Goal: Task Accomplishment & Management: Manage account settings

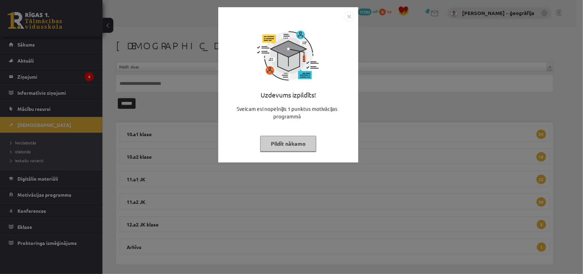
click at [267, 142] on button "Pildīt nākamo" at bounding box center [288, 144] width 56 height 16
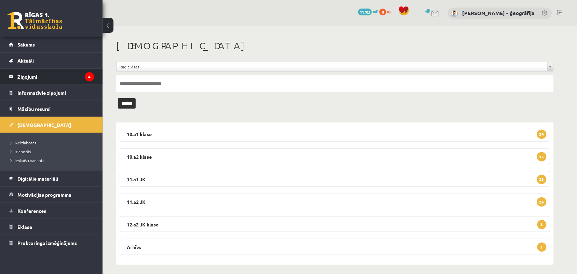
click at [23, 79] on legend "Ziņojumi 4" at bounding box center [55, 77] width 77 height 16
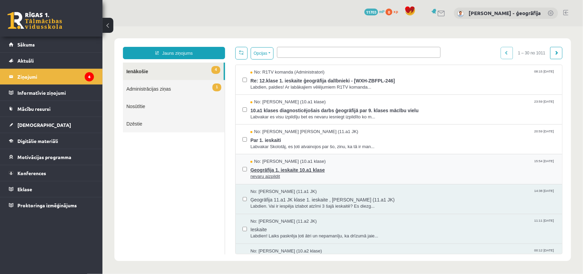
click at [269, 169] on span "Ģeogrāfija 1. ieskaite 10.a1 klase" at bounding box center [402, 168] width 305 height 9
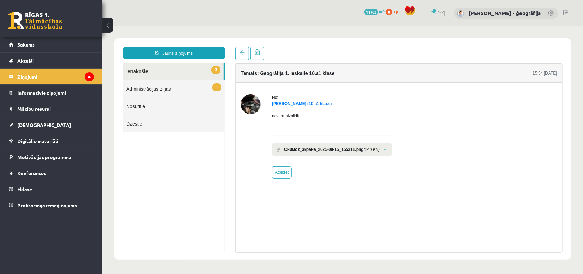
click at [383, 147] on link at bounding box center [385, 149] width 4 height 4
click at [283, 175] on link "Atbildēt" at bounding box center [282, 172] width 20 height 12
type input "**********"
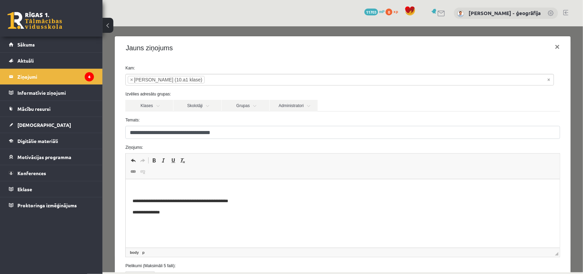
click at [203, 194] on body "**********" at bounding box center [343, 201] width 420 height 30
click at [202, 190] on p "Bagātinātā teksta redaktors, wiswyg-editor-47024996328940-1758050089-989" at bounding box center [343, 189] width 420 height 7
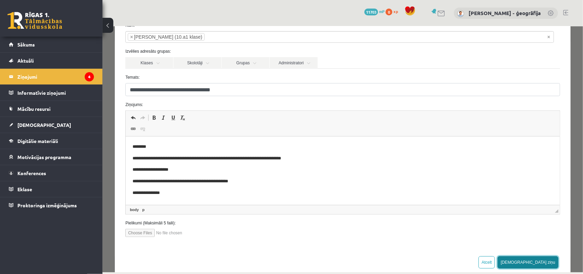
click at [544, 259] on button "[DEMOGRAPHIC_DATA] ziņu" at bounding box center [527, 261] width 61 height 12
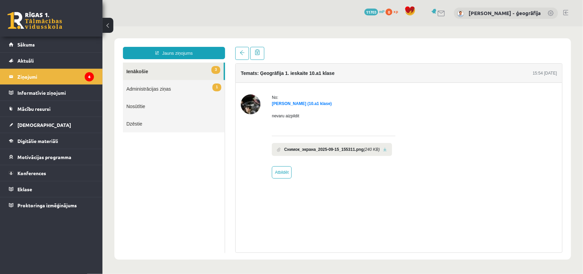
scroll to position [0, 0]
click at [26, 77] on legend "Ziņojumi 4" at bounding box center [55, 77] width 77 height 16
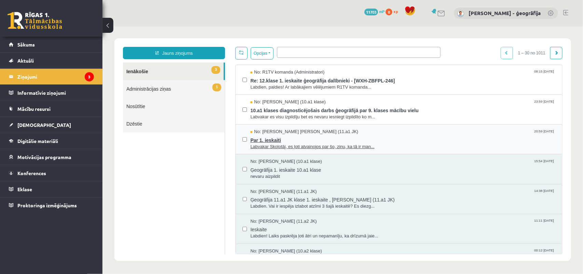
click at [269, 139] on span "Par 1. ieskaiti" at bounding box center [402, 139] width 305 height 9
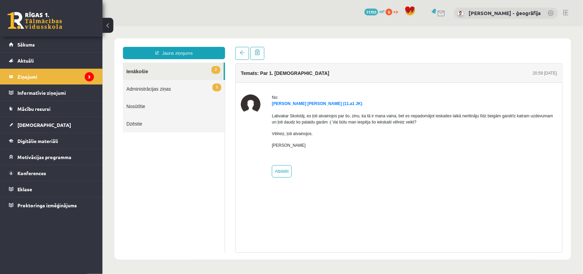
click at [411, 122] on p "Labvakar Skolotāj, es ļoti atvainojos par šo, zinu, ka tā ir mana vaina, bet es…" at bounding box center [414, 118] width 285 height 12
click at [281, 171] on link "Atbildēt" at bounding box center [282, 171] width 20 height 12
type input "**********"
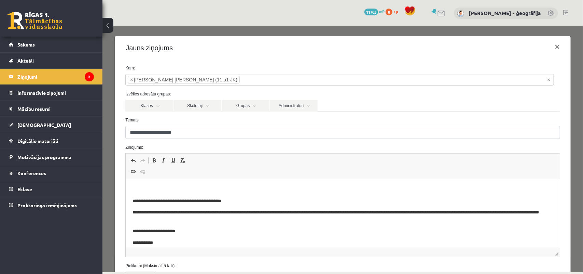
click at [181, 184] on html "**********" at bounding box center [343, 216] width 434 height 74
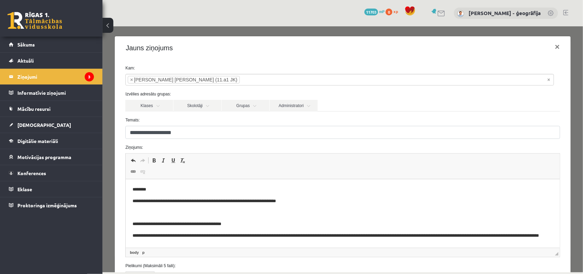
click at [193, 202] on p "**********" at bounding box center [337, 200] width 408 height 7
click at [305, 202] on p "**********" at bounding box center [337, 200] width 408 height 7
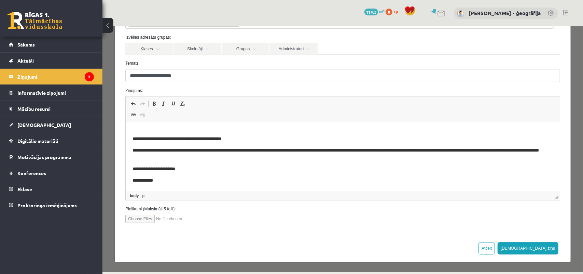
scroll to position [57, 0]
click at [542, 248] on button "Sūtīt ziņu" at bounding box center [527, 247] width 61 height 12
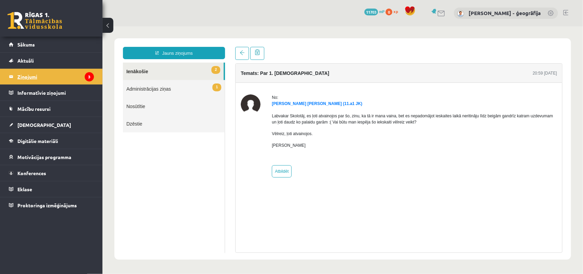
scroll to position [0, 0]
click at [21, 78] on legend "Ziņojumi 3" at bounding box center [55, 77] width 77 height 16
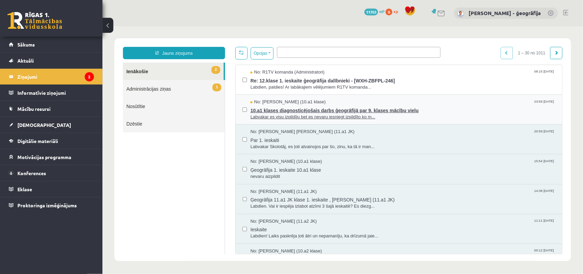
click at [277, 113] on span "Labvakar es visu izpildīju bet es nevaru iesniegt izpildīto ko m..." at bounding box center [402, 116] width 305 height 6
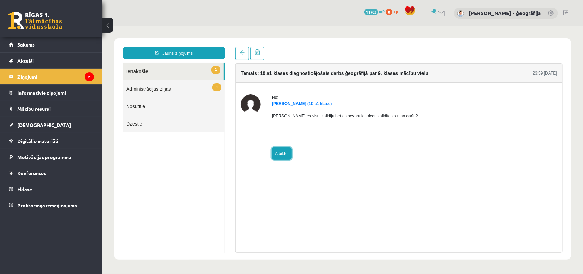
click at [281, 155] on link "Atbildēt" at bounding box center [282, 153] width 20 height 12
type input "**********"
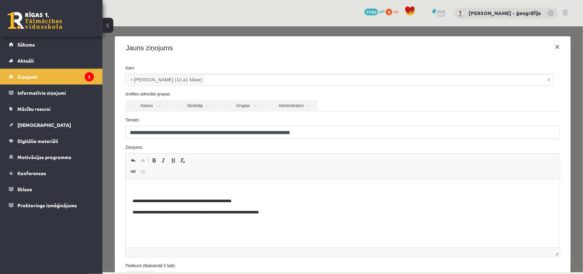
click at [146, 189] on p "Bagātinātā teksta redaktors, wiswyg-editor-47024906464480-1758050271-65" at bounding box center [343, 189] width 420 height 7
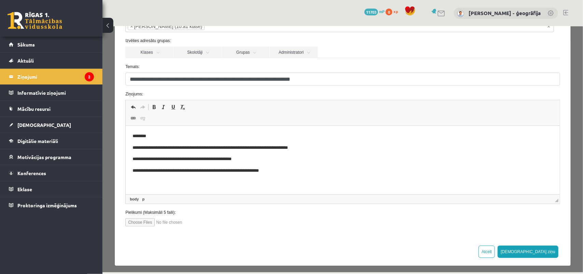
scroll to position [57, 0]
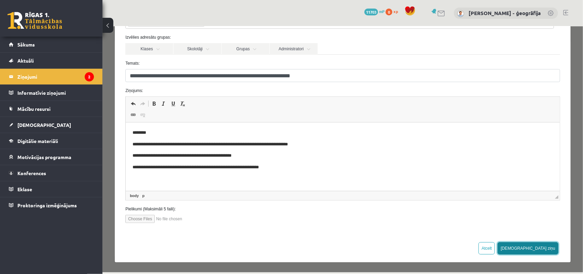
click at [543, 249] on button "Sūtīt ziņu" at bounding box center [527, 247] width 61 height 12
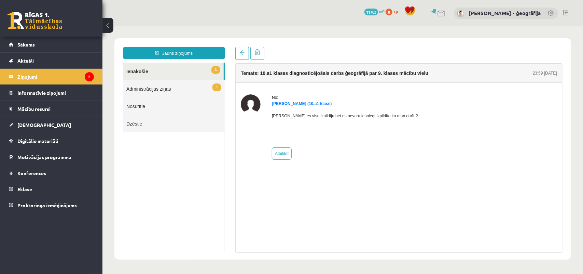
scroll to position [0, 0]
click at [19, 79] on legend "Ziņojumi 2" at bounding box center [55, 77] width 77 height 16
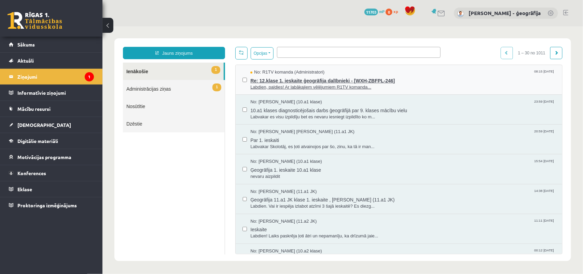
click at [263, 84] on span "Labdien, paldies! Ar labākajiem vēlējumiem R1TV komanda..." at bounding box center [402, 87] width 305 height 6
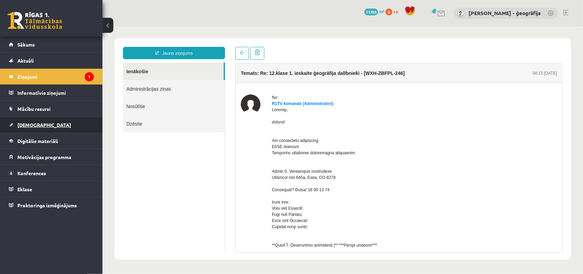
click at [19, 127] on span "[DEMOGRAPHIC_DATA]" at bounding box center [44, 125] width 54 height 6
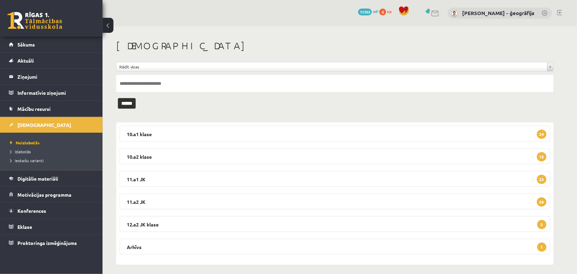
scroll to position [4, 0]
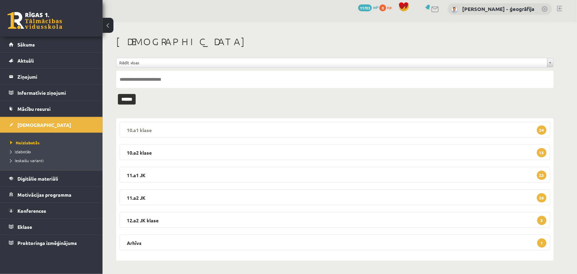
click at [234, 128] on legend "10.a1 klase 24" at bounding box center [335, 130] width 430 height 16
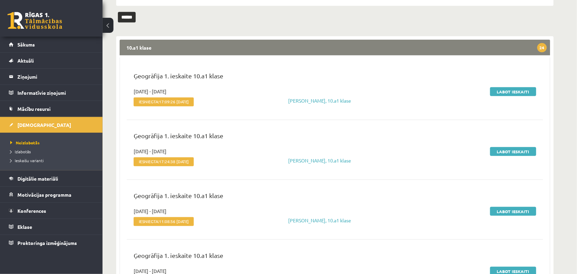
scroll to position [89, 0]
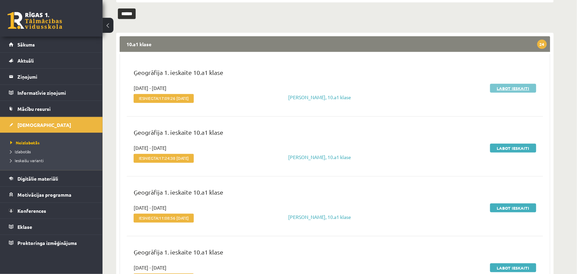
click at [504, 84] on link "Labot ieskaiti" at bounding box center [513, 88] width 46 height 9
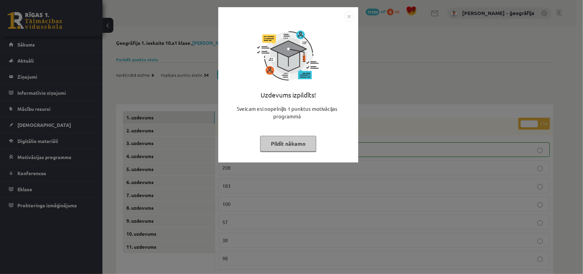
click at [303, 146] on button "Pildīt nākamo" at bounding box center [288, 144] width 56 height 16
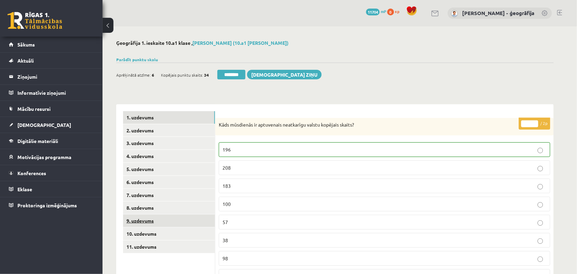
click at [140, 222] on link "9. uzdevums" at bounding box center [169, 220] width 92 height 13
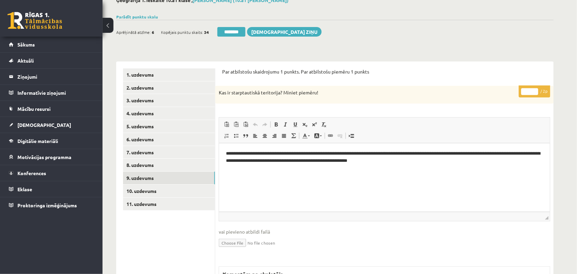
type input "*"
click at [534, 91] on input "*" at bounding box center [529, 91] width 17 height 7
click at [160, 194] on link "10. uzdevums" at bounding box center [169, 190] width 92 height 13
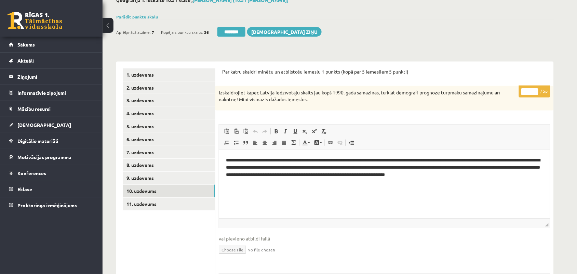
type input "*"
click at [535, 91] on input "*" at bounding box center [529, 91] width 17 height 7
click at [154, 202] on link "11. uzdevums" at bounding box center [169, 203] width 92 height 13
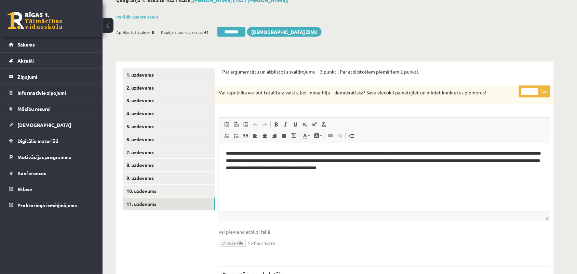
type input "*"
click at [533, 91] on input "*" at bounding box center [529, 91] width 17 height 7
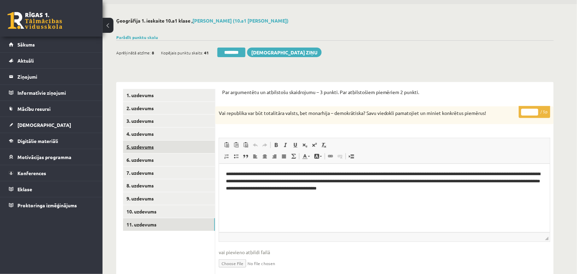
scroll to position [43, 0]
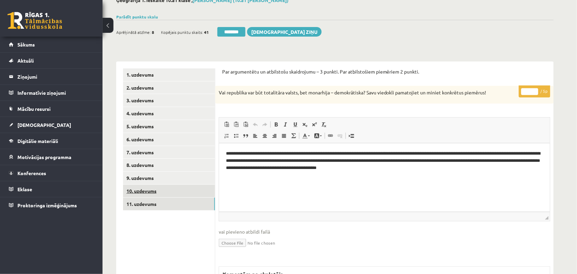
click at [144, 192] on link "10. uzdevums" at bounding box center [169, 190] width 92 height 13
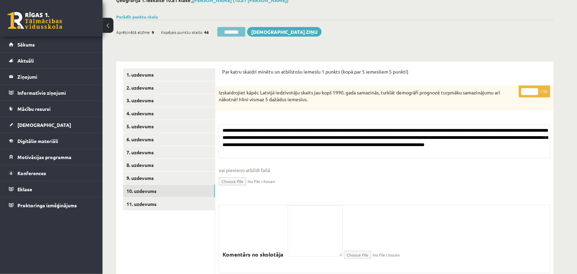
click at [230, 28] on input "********" at bounding box center [231, 32] width 28 height 10
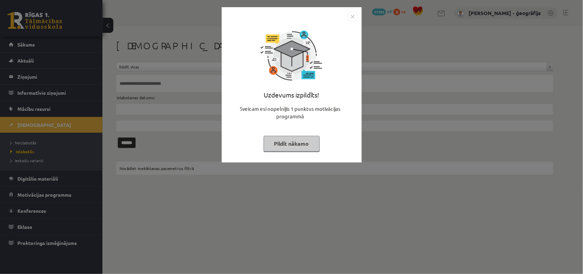
click at [274, 138] on button "Pildīt nākamo" at bounding box center [292, 144] width 56 height 16
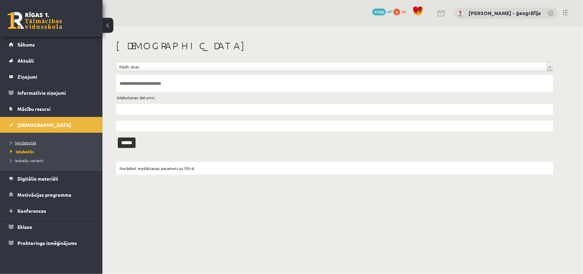
click at [32, 141] on span "Neizlabotās" at bounding box center [23, 142] width 26 height 5
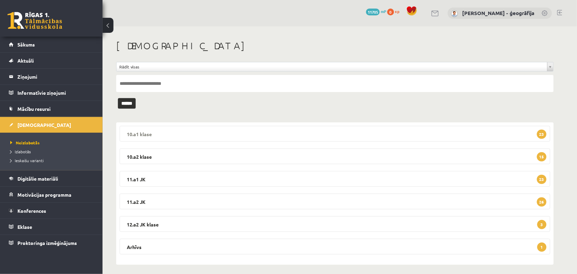
click at [164, 136] on legend "10.a1 klase 23" at bounding box center [335, 134] width 430 height 16
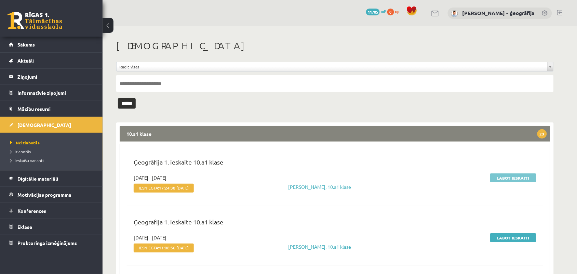
click at [509, 180] on link "Labot ieskaiti" at bounding box center [513, 177] width 46 height 9
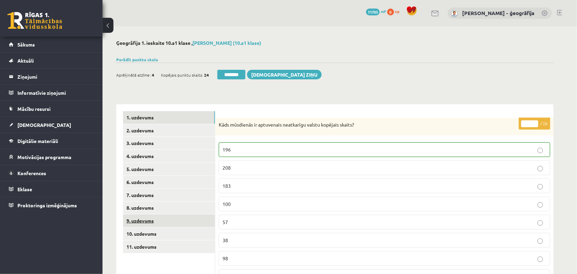
click at [144, 220] on link "9. uzdevums" at bounding box center [169, 220] width 92 height 13
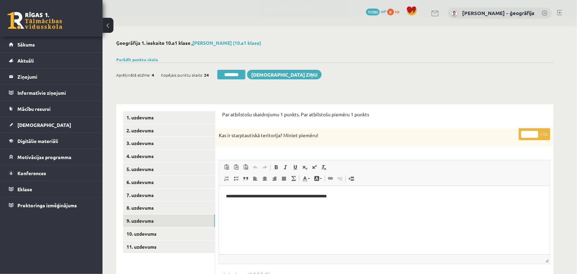
scroll to position [43, 0]
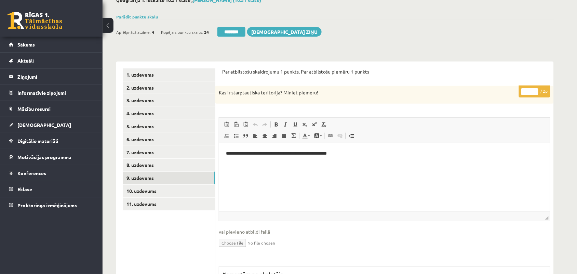
click at [536, 89] on input "*" at bounding box center [529, 91] width 17 height 7
type input "*"
click at [536, 89] on input "*" at bounding box center [529, 91] width 17 height 7
click at [152, 195] on link "10. uzdevums" at bounding box center [169, 190] width 92 height 13
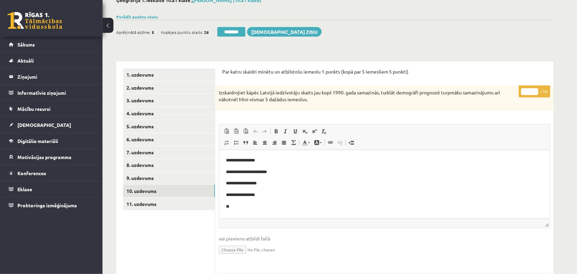
scroll to position [0, 0]
click at [533, 89] on input "*" at bounding box center [529, 91] width 17 height 7
click at [534, 89] on input "*" at bounding box center [529, 91] width 17 height 7
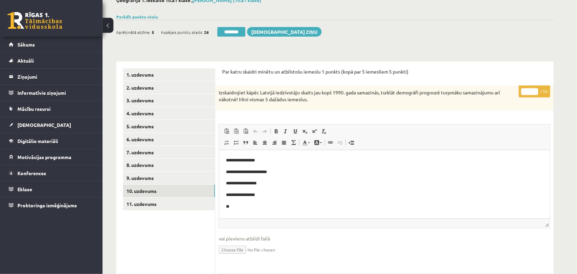
type input "*"
click at [534, 93] on input "*" at bounding box center [529, 91] width 17 height 7
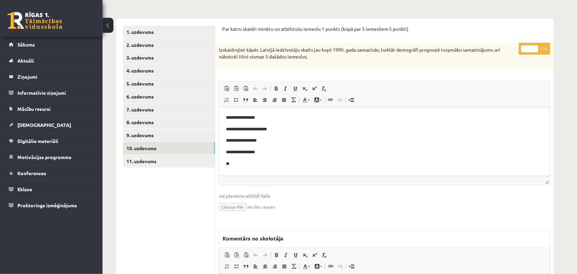
scroll to position [128, 0]
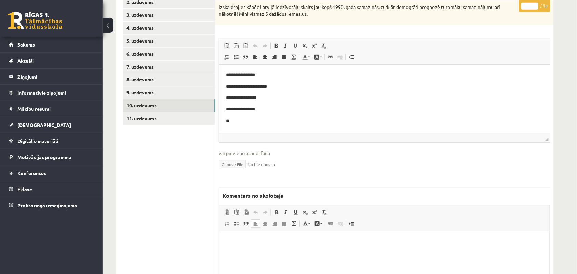
click at [257, 236] on html at bounding box center [384, 241] width 330 height 21
click at [264, 239] on p "**********" at bounding box center [384, 240] width 316 height 7
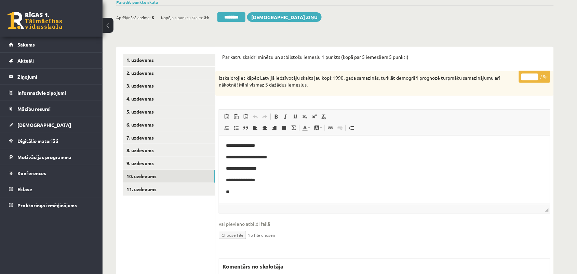
scroll to position [43, 0]
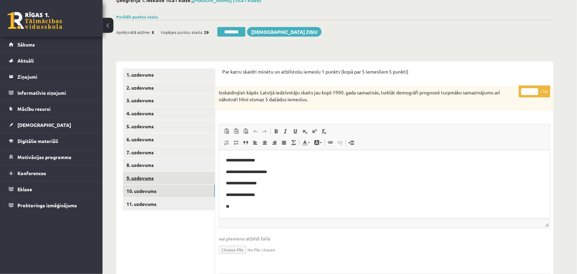
click at [149, 177] on link "9. uzdevums" at bounding box center [169, 177] width 92 height 13
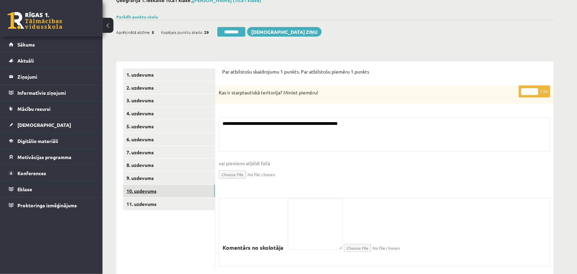
click at [149, 188] on link "10. uzdevums" at bounding box center [169, 190] width 92 height 13
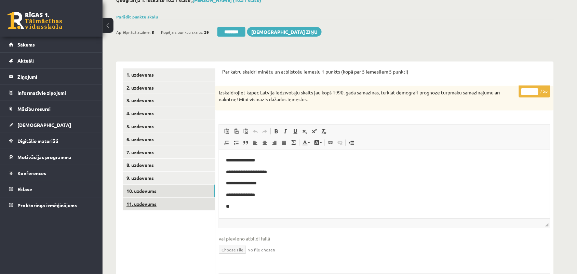
scroll to position [0, 0]
click at [149, 200] on link "11. uzdevums" at bounding box center [169, 203] width 92 height 13
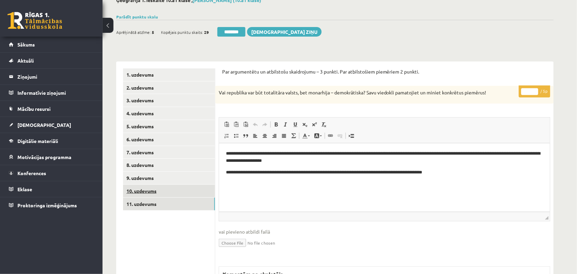
click at [148, 191] on link "10. uzdevums" at bounding box center [169, 190] width 92 height 13
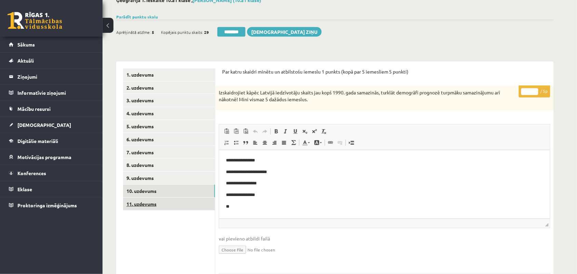
click at [134, 203] on link "11. uzdevums" at bounding box center [169, 203] width 92 height 13
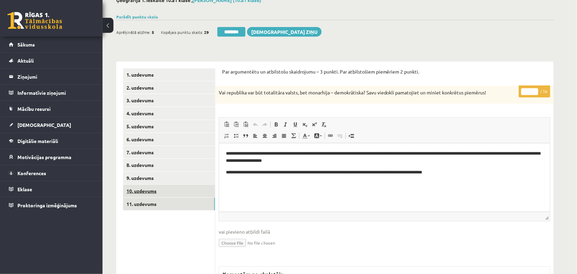
click at [139, 192] on link "10. uzdevums" at bounding box center [169, 190] width 92 height 13
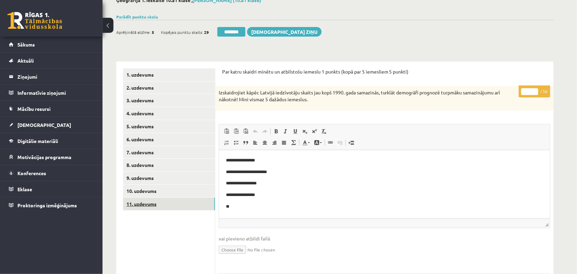
click at [151, 202] on link "11. uzdevums" at bounding box center [169, 203] width 92 height 13
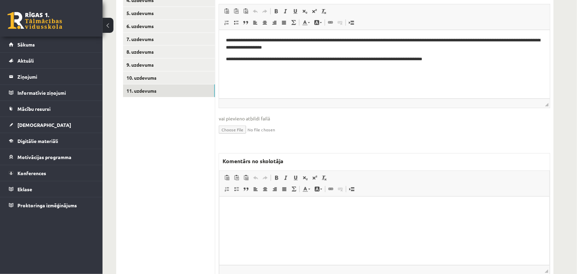
scroll to position [171, 0]
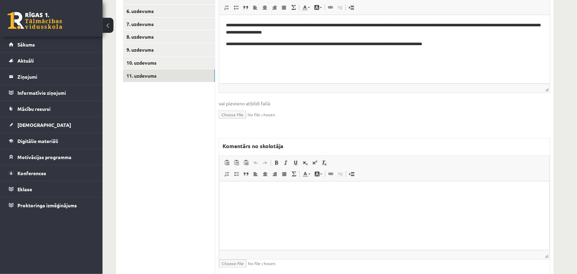
click at [259, 188] on p "Bagātinātā teksta redaktors, wiswyg-editor-47024821802400-1758050498-715" at bounding box center [384, 191] width 316 height 7
drag, startPoint x: 250, startPoint y: 192, endPoint x: 197, endPoint y: 190, distance: 53.3
click at [219, 190] on html "*******" at bounding box center [384, 191] width 330 height 21
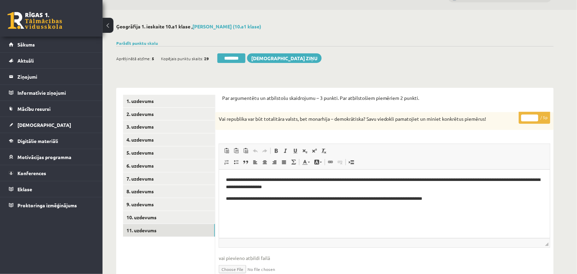
scroll to position [0, 0]
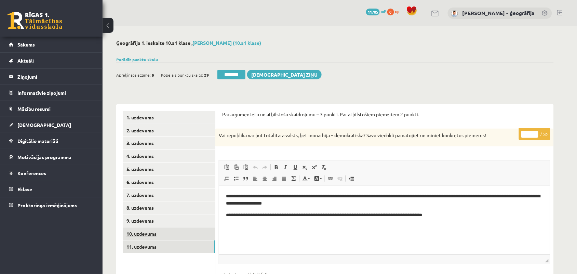
click at [140, 233] on link "10. uzdevums" at bounding box center [169, 233] width 92 height 13
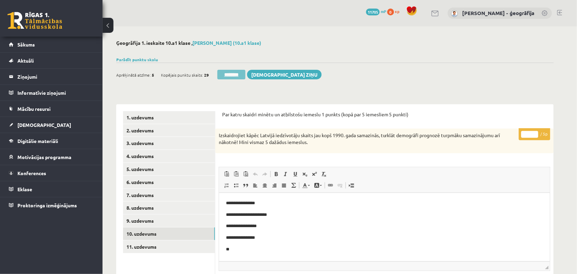
click at [224, 75] on input "********" at bounding box center [231, 75] width 28 height 10
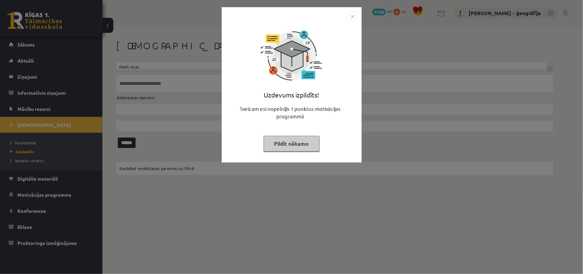
click at [303, 139] on button "Pildīt nākamo" at bounding box center [292, 144] width 56 height 16
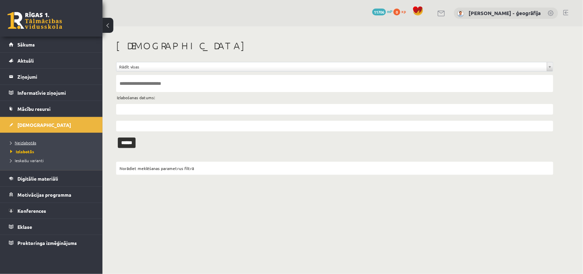
click at [36, 144] on span "Neizlabotās" at bounding box center [23, 142] width 26 height 5
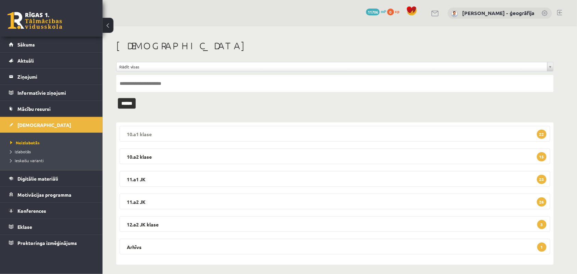
click at [190, 130] on legend "10.a1 klase 22" at bounding box center [335, 134] width 430 height 16
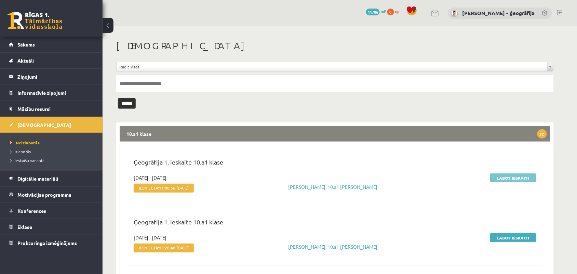
click at [504, 178] on link "Labot ieskaiti" at bounding box center [513, 177] width 46 height 9
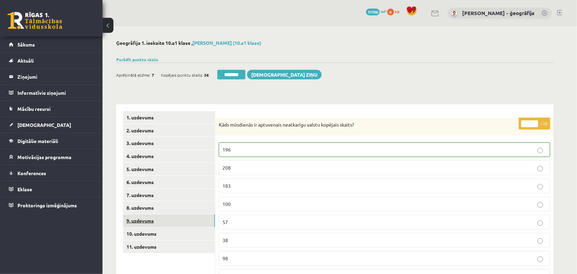
click at [142, 224] on link "9. uzdevums" at bounding box center [169, 220] width 92 height 13
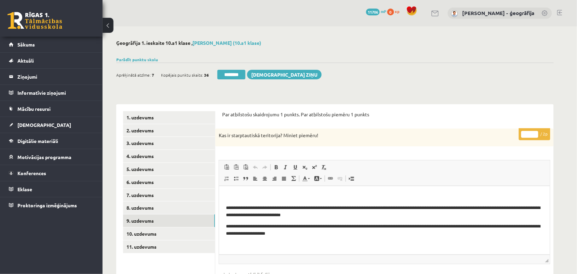
type input "*"
click at [535, 132] on input "*" at bounding box center [529, 134] width 17 height 7
click at [146, 232] on link "10. uzdevums" at bounding box center [169, 233] width 92 height 13
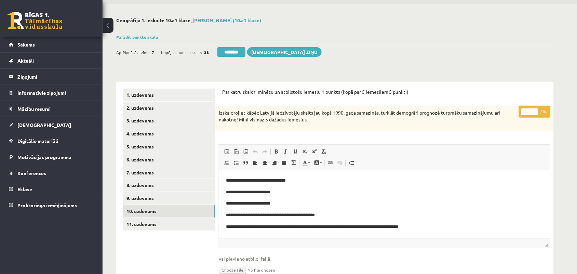
scroll to position [43, 0]
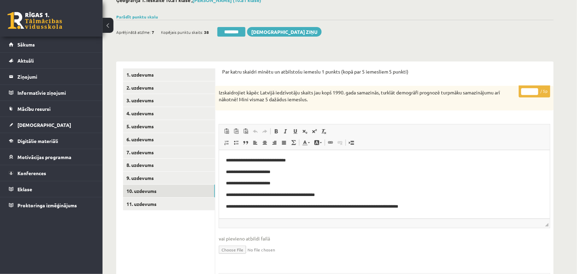
type input "*"
click at [534, 89] on input "*" at bounding box center [529, 91] width 17 height 7
click at [145, 203] on link "11. uzdevums" at bounding box center [169, 203] width 92 height 13
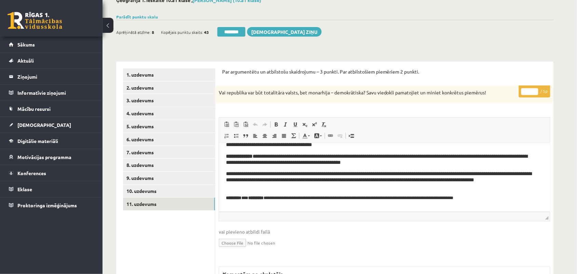
scroll to position [23, 0]
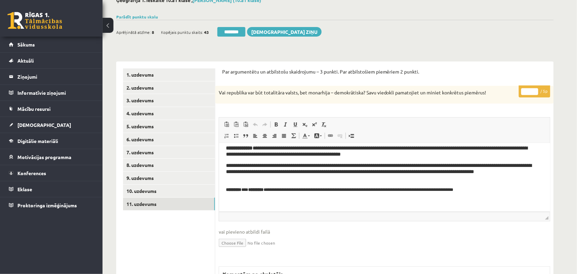
type input "*"
click at [533, 89] on input "*" at bounding box center [529, 91] width 17 height 7
click at [144, 178] on link "9. uzdevums" at bounding box center [169, 177] width 92 height 13
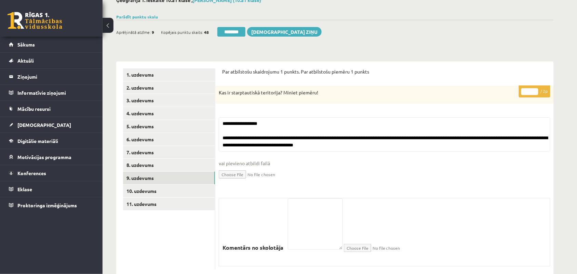
drag, startPoint x: 228, startPoint y: 30, endPoint x: 346, endPoint y: 47, distance: 119.4
click at [228, 30] on input "********" at bounding box center [231, 32] width 28 height 10
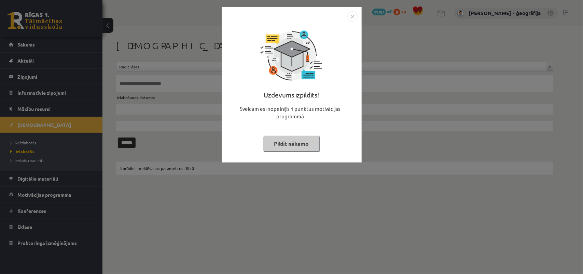
click at [278, 141] on button "Pildīt nākamo" at bounding box center [292, 144] width 56 height 16
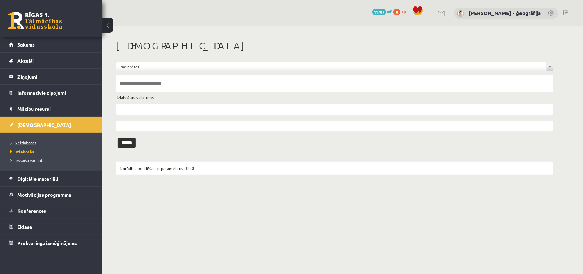
click at [31, 142] on span "Neizlabotās" at bounding box center [23, 142] width 26 height 5
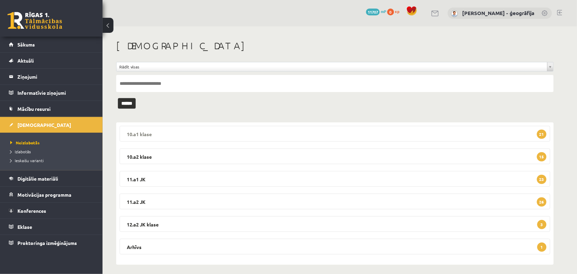
click at [153, 135] on legend "10.a1 [PERSON_NAME] 21" at bounding box center [335, 134] width 430 height 16
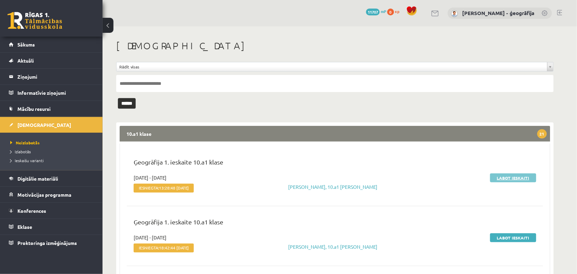
click at [533, 174] on link "Labot ieskaiti" at bounding box center [513, 177] width 46 height 9
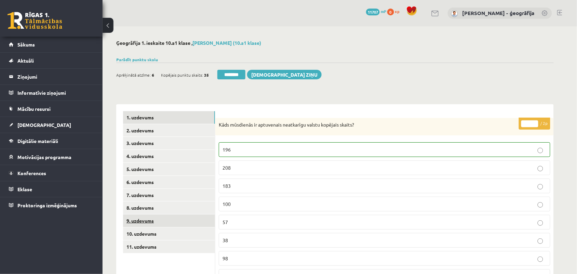
click at [144, 216] on link "9. uzdevums" at bounding box center [169, 220] width 92 height 13
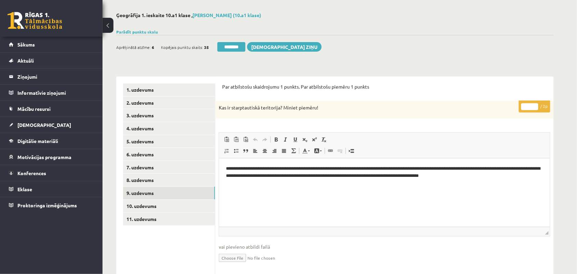
scroll to position [43, 0]
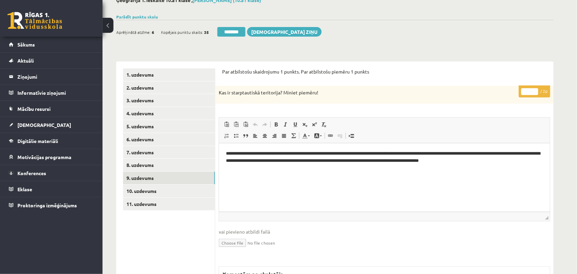
type input "*"
click at [534, 91] on input "*" at bounding box center [529, 91] width 17 height 7
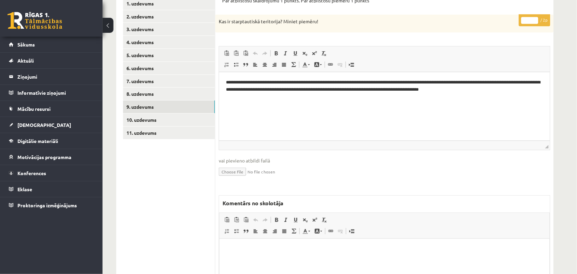
scroll to position [128, 0]
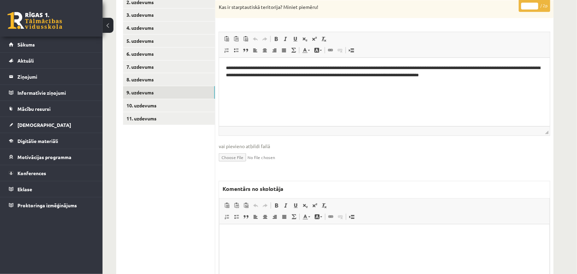
click at [338, 234] on p "Bagātinātā teksta redaktors, wiswyg-editor-47024781710740-1758050623-929" at bounding box center [384, 234] width 316 height 7
click at [160, 104] on link "10. uzdevums" at bounding box center [169, 105] width 92 height 13
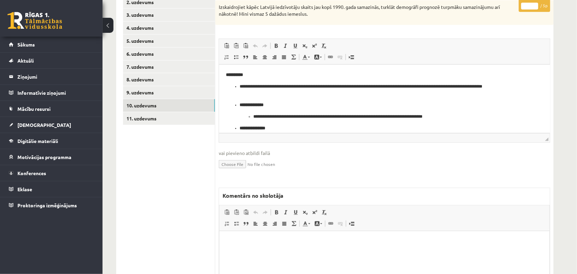
scroll to position [17, 0]
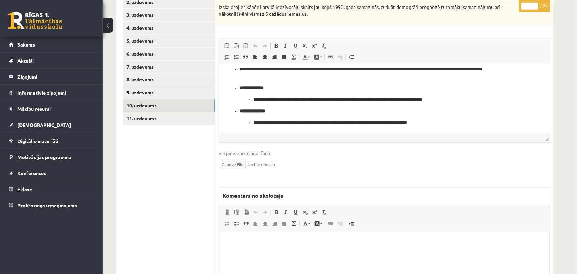
click at [533, 4] on input "*" at bounding box center [529, 6] width 17 height 7
type input "*"
click at [533, 4] on input "*" at bounding box center [529, 6] width 17 height 7
click at [149, 111] on link "10. uzdevums" at bounding box center [169, 105] width 92 height 13
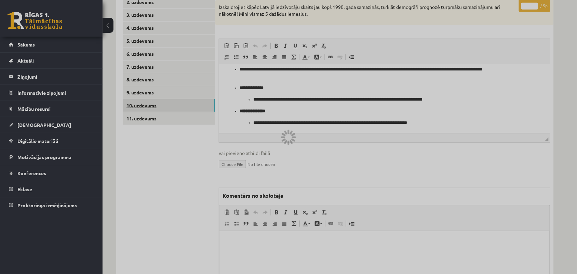
scroll to position [66, 0]
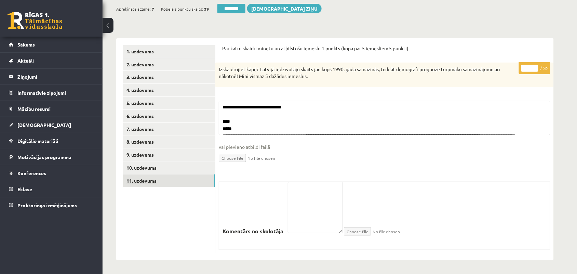
click at [141, 180] on link "11. uzdevums" at bounding box center [169, 180] width 92 height 13
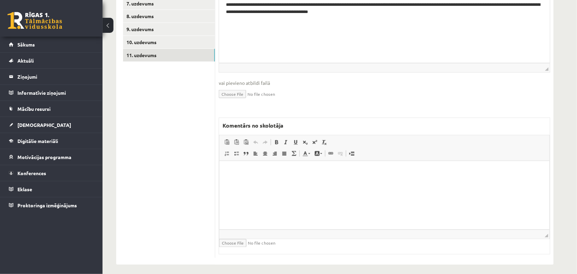
scroll to position [194, 0]
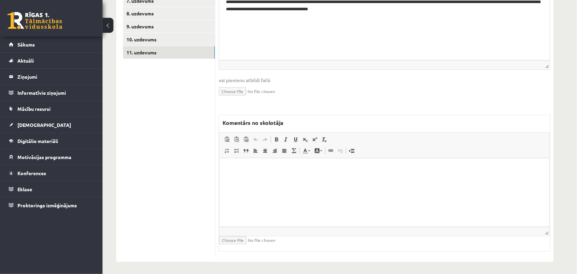
click at [286, 170] on p "Bagātinātā teksta redaktors, wiswyg-editor-47024899070660-1758051026-606" at bounding box center [384, 168] width 316 height 7
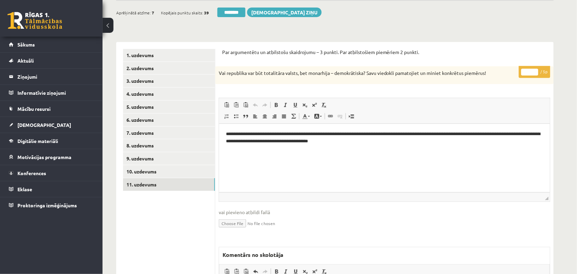
scroll to position [23, 0]
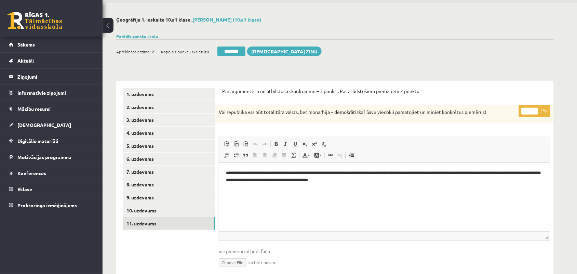
click at [534, 109] on input "*" at bounding box center [529, 111] width 17 height 7
click at [534, 111] on input "*" at bounding box center [529, 111] width 17 height 7
click at [534, 110] on input "*" at bounding box center [529, 111] width 17 height 7
type input "*"
click at [534, 110] on input "*" at bounding box center [529, 111] width 17 height 7
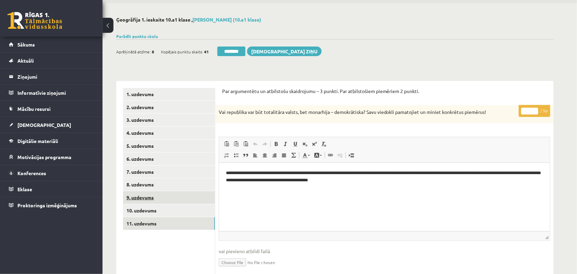
click at [141, 192] on link "9. uzdevums" at bounding box center [169, 197] width 92 height 13
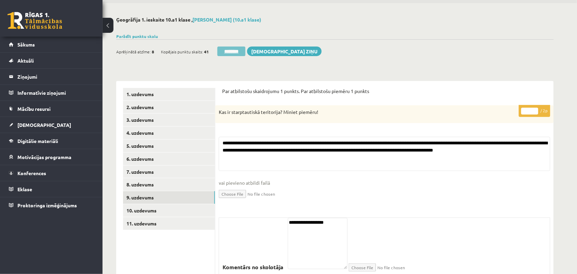
click at [226, 50] on input "********" at bounding box center [231, 51] width 28 height 10
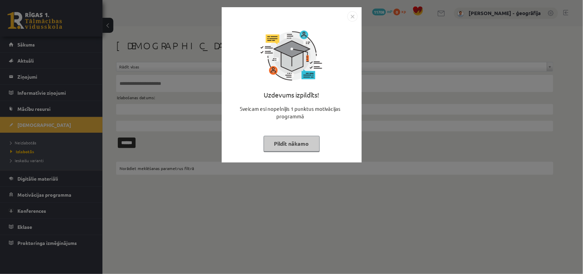
click at [266, 144] on button "Pildīt nākamo" at bounding box center [292, 144] width 56 height 16
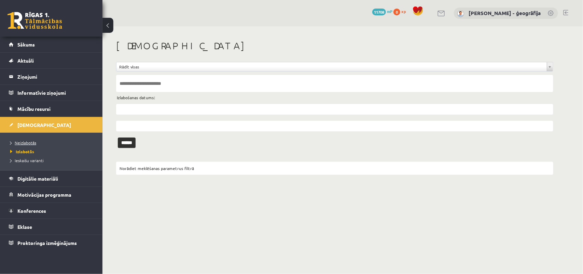
click at [48, 144] on link "Neizlabotās" at bounding box center [52, 142] width 85 height 6
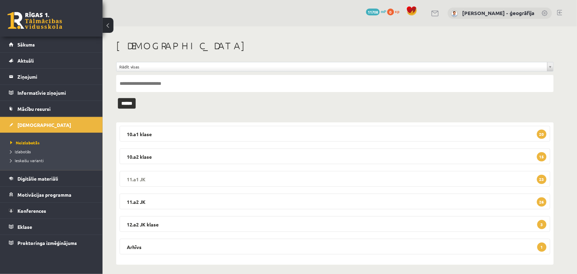
click at [190, 183] on legend "11.a1 JK 23" at bounding box center [335, 179] width 430 height 16
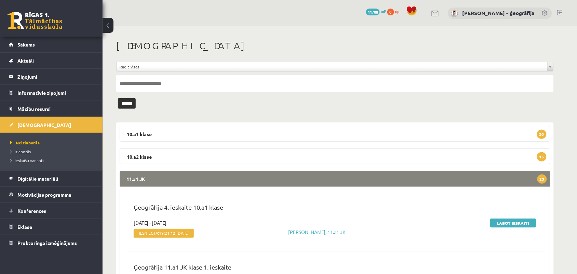
click at [191, 184] on legend "11.a1 JK 23" at bounding box center [335, 179] width 430 height 16
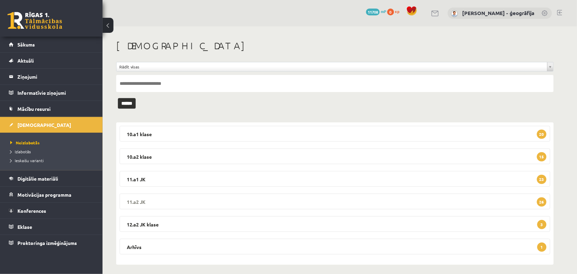
click at [202, 200] on legend "11.a2 JK 26" at bounding box center [335, 201] width 430 height 16
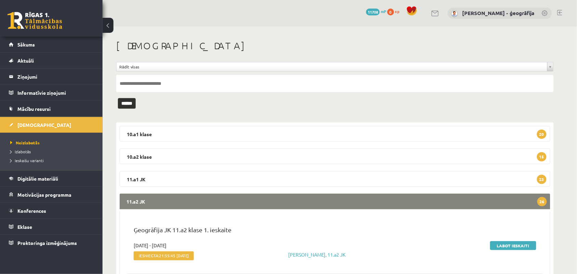
click at [202, 200] on legend "11.a2 JK 26" at bounding box center [335, 201] width 430 height 16
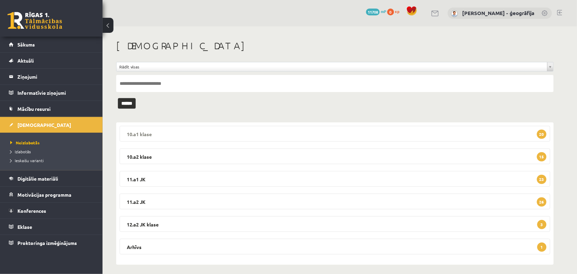
click at [184, 130] on legend "10.a1 [PERSON_NAME] 20" at bounding box center [335, 134] width 430 height 16
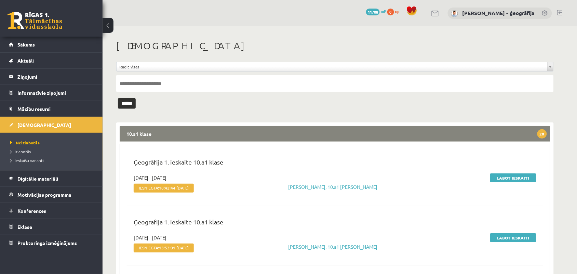
scroll to position [43, 0]
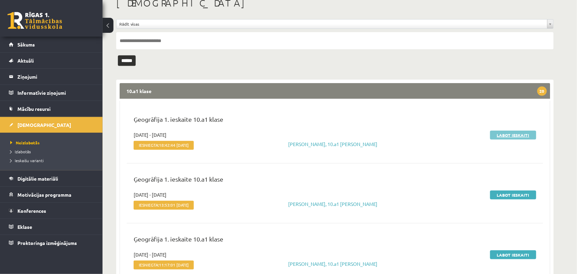
click at [502, 135] on link "Labot ieskaiti" at bounding box center [513, 134] width 46 height 9
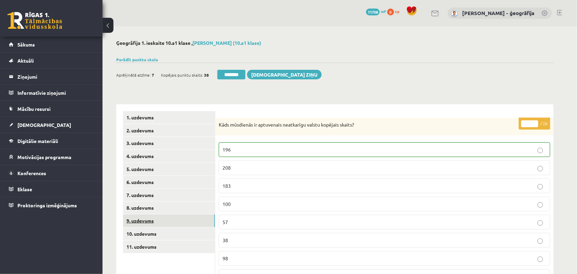
click at [149, 219] on link "9. uzdevums" at bounding box center [169, 220] width 92 height 13
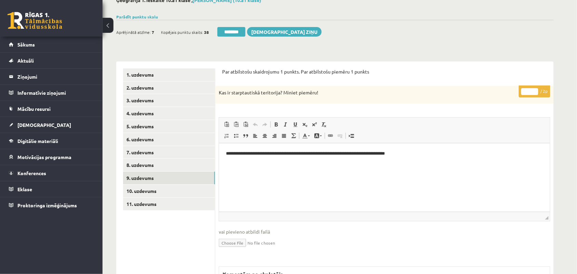
click at [533, 92] on input "*" at bounding box center [529, 91] width 17 height 7
click at [534, 88] on input "*" at bounding box center [529, 91] width 17 height 7
type input "*"
click at [534, 88] on input "*" at bounding box center [529, 91] width 17 height 7
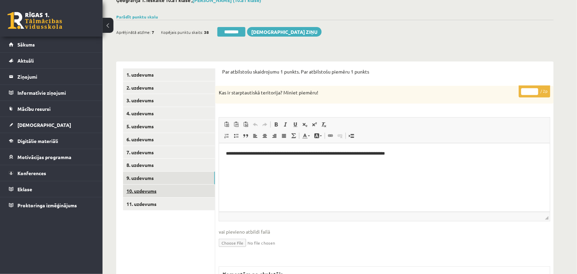
click at [156, 188] on link "10. uzdevums" at bounding box center [169, 190] width 92 height 13
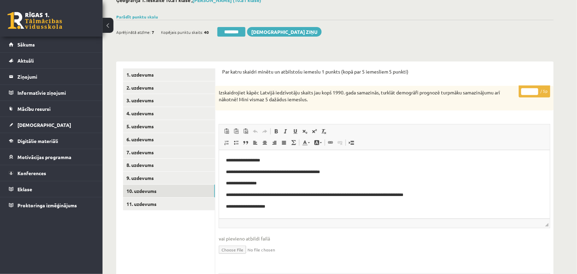
click at [533, 91] on input "*" at bounding box center [529, 91] width 17 height 7
type input "*"
click at [533, 93] on input "*" at bounding box center [529, 91] width 17 height 7
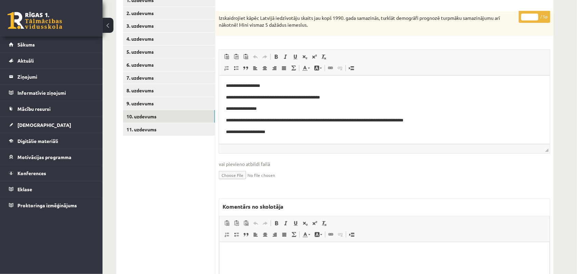
scroll to position [128, 0]
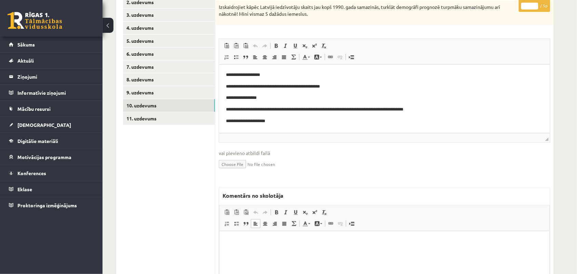
click at [233, 242] on p "Bagātinātā teksta redaktors, wiswyg-editor-47025058209960-1758051162-32" at bounding box center [384, 240] width 316 height 7
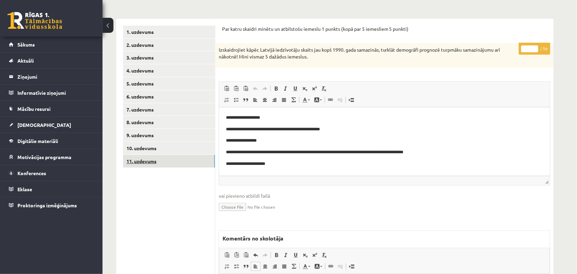
click at [133, 163] on link "11. uzdevums" at bounding box center [169, 161] width 92 height 13
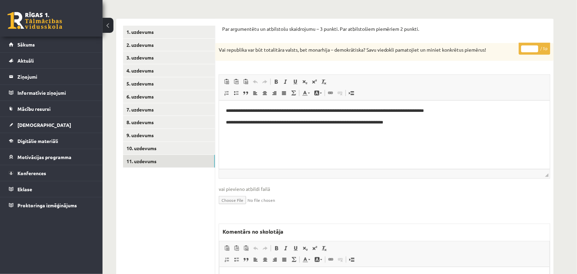
scroll to position [0, 0]
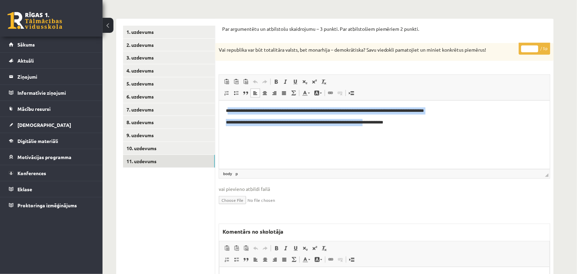
drag, startPoint x: 229, startPoint y: 110, endPoint x: 381, endPoint y: 124, distance: 153.0
click at [381, 124] on body "**********" at bounding box center [383, 116] width 317 height 18
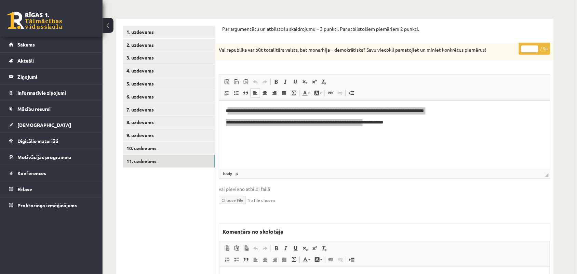
type input "*"
click at [533, 47] on input "*" at bounding box center [529, 48] width 17 height 7
click at [174, 143] on link "10. uzdevums" at bounding box center [169, 148] width 92 height 13
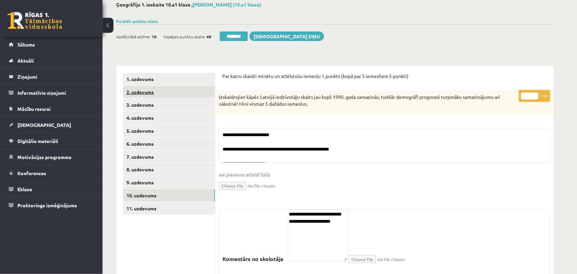
scroll to position [23, 0]
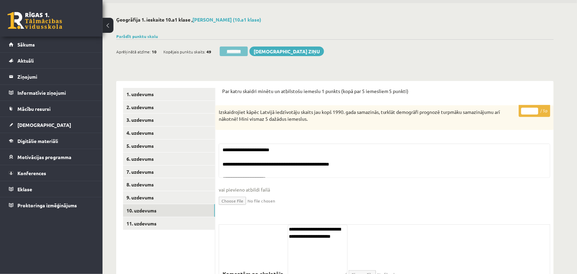
click at [234, 48] on input "********" at bounding box center [234, 51] width 28 height 10
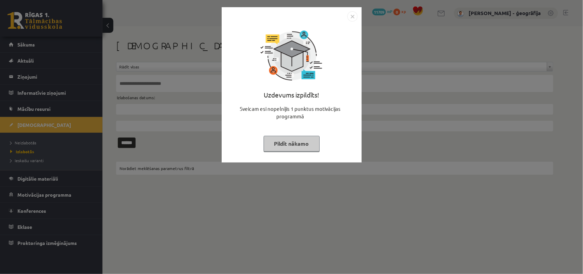
click at [311, 139] on button "Pildīt nākamo" at bounding box center [292, 144] width 56 height 16
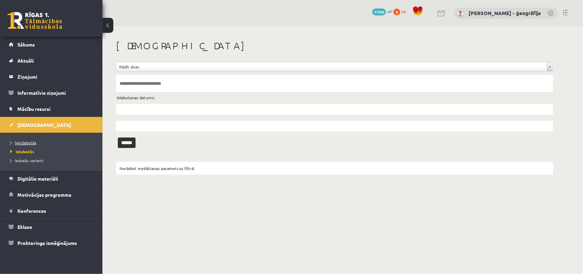
click at [20, 142] on span "Neizlabotās" at bounding box center [23, 142] width 26 height 5
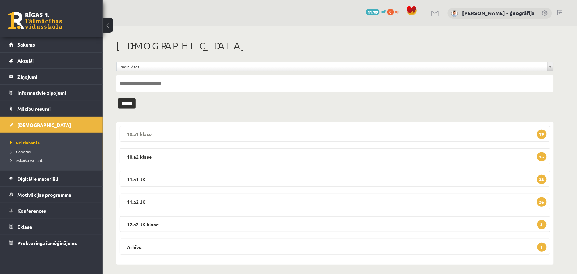
click at [204, 131] on legend "10.a1 klase 19" at bounding box center [335, 134] width 430 height 16
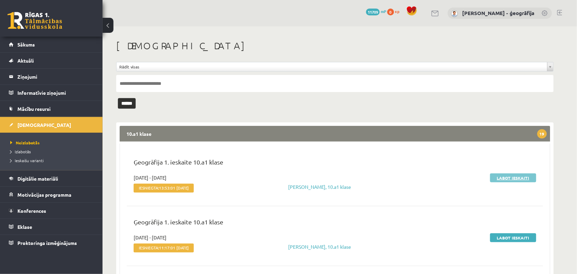
click at [509, 178] on link "Labot ieskaiti" at bounding box center [513, 177] width 46 height 9
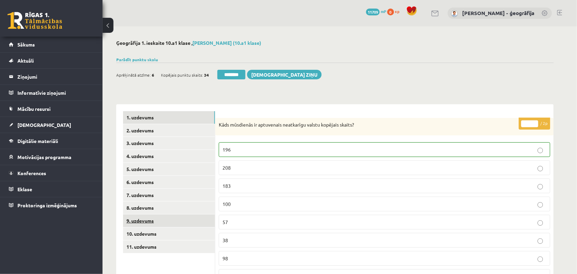
click at [144, 222] on link "9. uzdevums" at bounding box center [169, 220] width 92 height 13
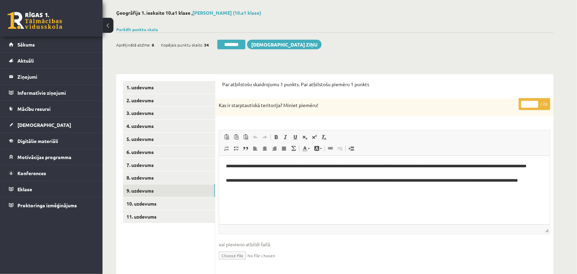
scroll to position [43, 0]
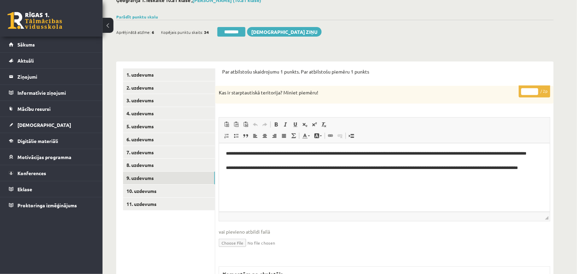
type input "*"
click at [535, 91] on input "*" at bounding box center [529, 91] width 17 height 7
click at [142, 194] on link "10. uzdevums" at bounding box center [169, 190] width 92 height 13
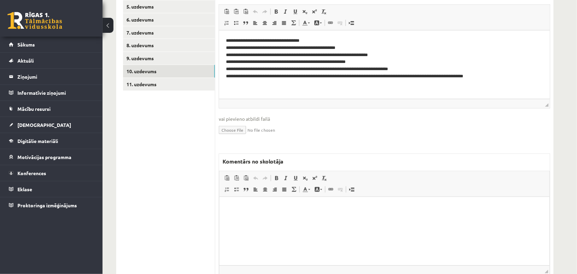
scroll to position [171, 0]
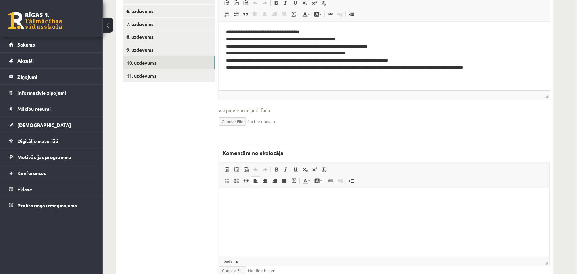
click at [248, 209] on html at bounding box center [384, 198] width 330 height 21
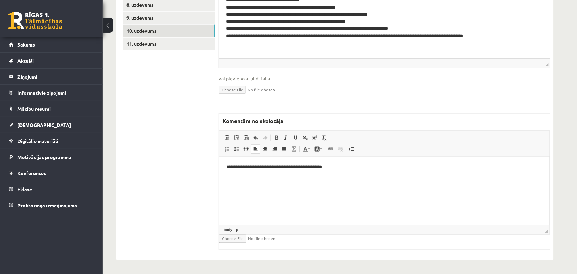
scroll to position [203, 0]
click at [228, 168] on p "**********" at bounding box center [384, 166] width 316 height 7
click at [244, 165] on p "**********" at bounding box center [384, 166] width 316 height 7
click at [279, 166] on p "**********" at bounding box center [384, 166] width 316 height 7
click at [282, 165] on p "**********" at bounding box center [384, 166] width 316 height 7
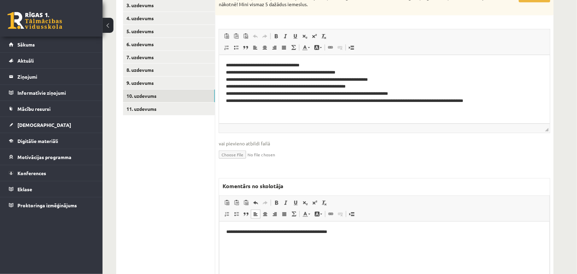
scroll to position [118, 0]
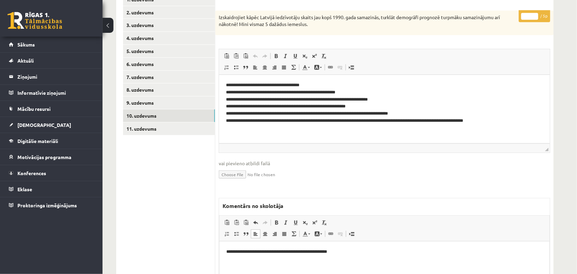
click at [535, 16] on input "*" at bounding box center [529, 16] width 17 height 7
type input "*"
click at [535, 16] on input "*" at bounding box center [529, 16] width 17 height 7
click at [151, 127] on link "11. uzdevums" at bounding box center [169, 128] width 92 height 13
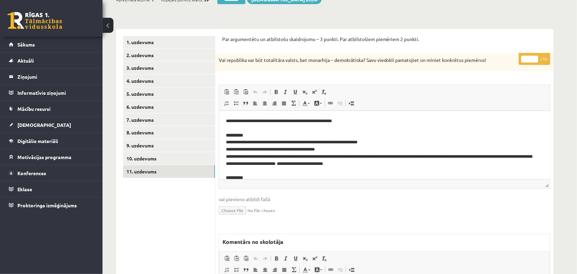
scroll to position [38, 0]
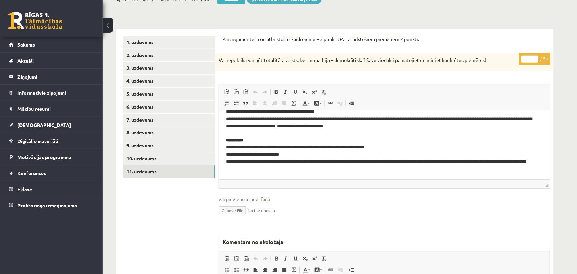
type input "*"
click at [536, 57] on input "*" at bounding box center [529, 59] width 17 height 7
click at [134, 154] on link "10. uzdevums" at bounding box center [169, 158] width 92 height 13
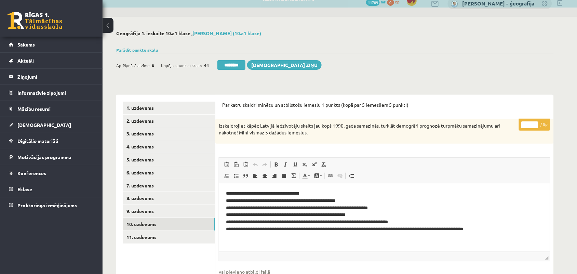
scroll to position [0, 0]
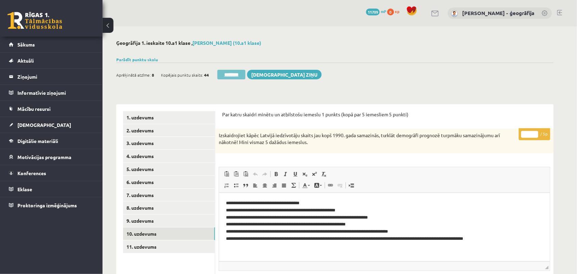
click at [234, 76] on input "********" at bounding box center [231, 75] width 28 height 10
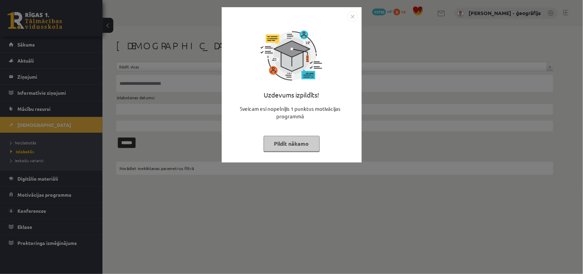
click at [299, 142] on button "Pildīt nākamo" at bounding box center [292, 144] width 56 height 16
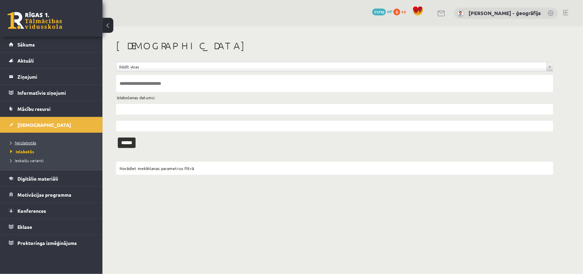
click at [45, 141] on link "Neizlabotās" at bounding box center [52, 142] width 85 height 6
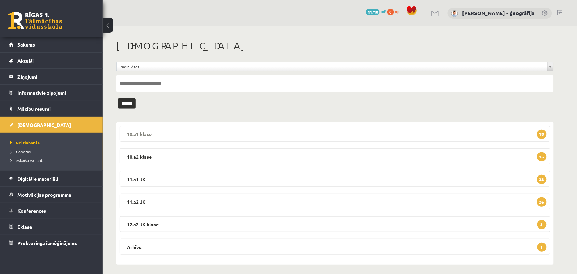
click at [141, 138] on legend "10.a1 klase 18" at bounding box center [335, 134] width 430 height 16
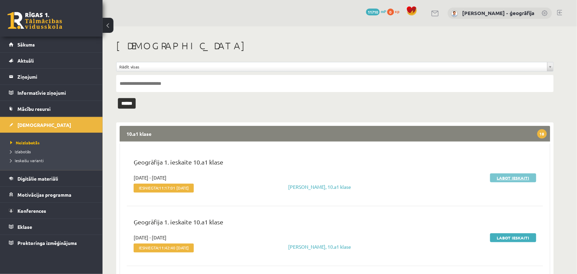
click at [512, 175] on link "Labot ieskaiti" at bounding box center [513, 177] width 46 height 9
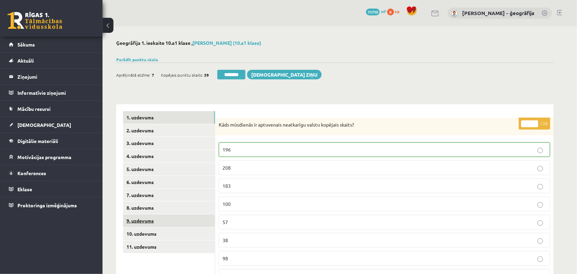
click at [148, 221] on link "9. uzdevums" at bounding box center [169, 220] width 92 height 13
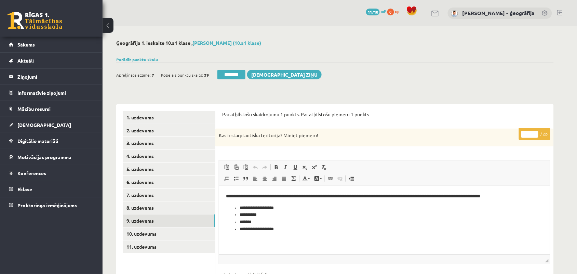
type input "*"
click at [535, 133] on input "*" at bounding box center [529, 134] width 17 height 7
click at [150, 238] on link "10. uzdevums" at bounding box center [169, 233] width 92 height 13
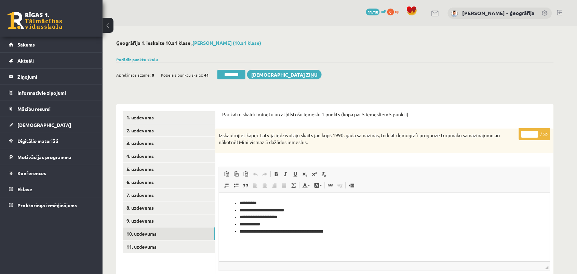
type input "*"
click at [535, 133] on input "*" at bounding box center [529, 134] width 17 height 7
click at [169, 243] on link "11. uzdevums" at bounding box center [169, 246] width 92 height 13
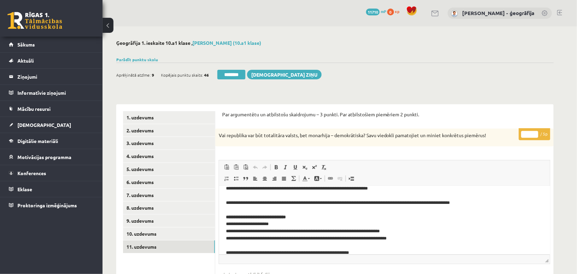
scroll to position [43, 0]
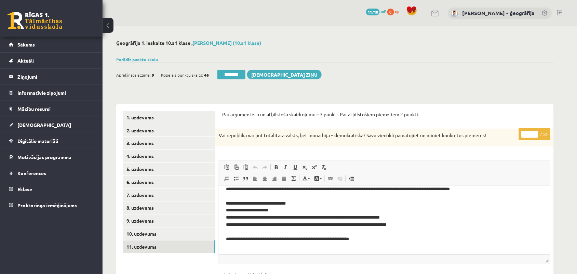
type input "*"
click at [534, 132] on input "*" at bounding box center [529, 134] width 17 height 7
click at [134, 233] on link "10. uzdevums" at bounding box center [169, 233] width 92 height 13
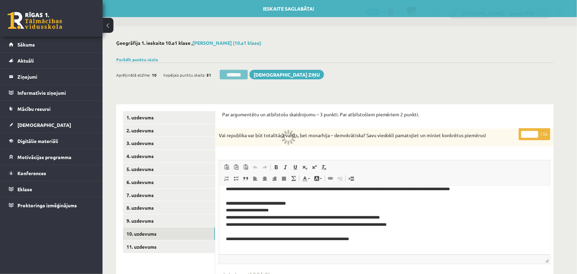
click at [231, 73] on input "********" at bounding box center [234, 75] width 28 height 10
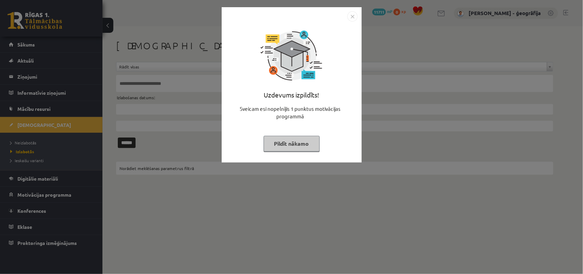
click at [280, 145] on button "Pildīt nākamo" at bounding box center [292, 144] width 56 height 16
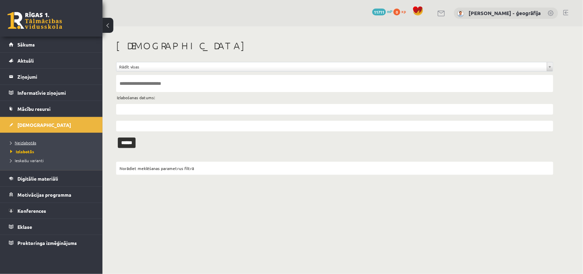
click at [25, 141] on span "Neizlabotās" at bounding box center [23, 142] width 26 height 5
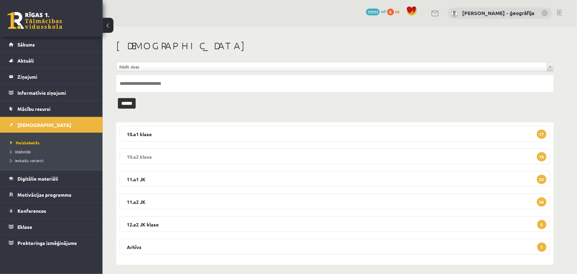
click at [200, 153] on legend "10.a2 klase 15" at bounding box center [335, 156] width 430 height 16
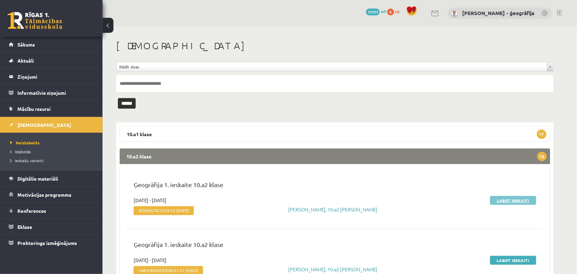
click at [501, 199] on link "Labot ieskaiti" at bounding box center [513, 200] width 46 height 9
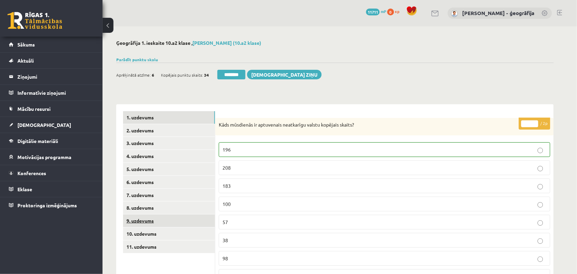
click at [152, 222] on link "9. uzdevums" at bounding box center [169, 220] width 92 height 13
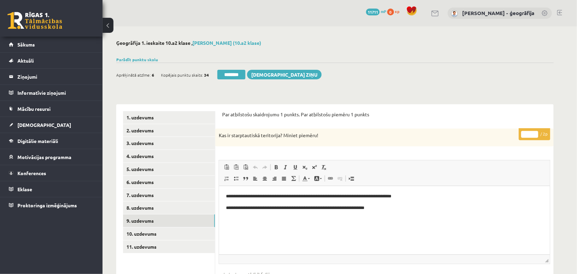
type input "*"
click at [535, 132] on input "*" at bounding box center [529, 134] width 17 height 7
click at [136, 229] on link "10. uzdevums" at bounding box center [169, 233] width 92 height 13
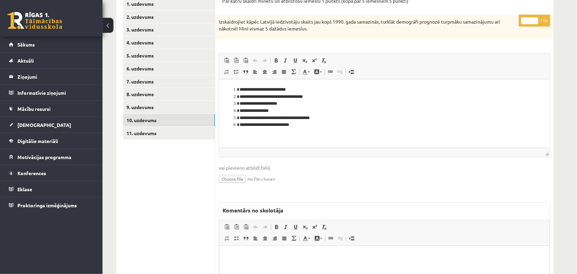
scroll to position [128, 0]
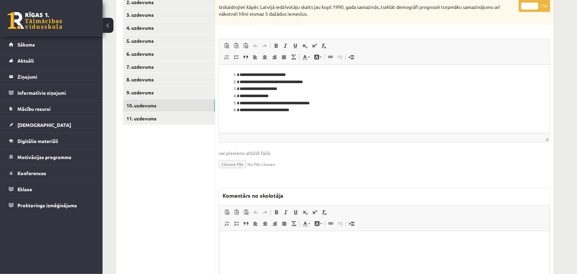
click at [234, 242] on p "Bagātinātā teksta redaktors, wiswyg-editor-47024873648260-1758051451-661" at bounding box center [384, 240] width 316 height 7
click at [536, 4] on input "*" at bounding box center [529, 6] width 17 height 7
type input "*"
click at [535, 7] on input "*" at bounding box center [529, 6] width 17 height 7
click at [277, 243] on p "**********" at bounding box center [384, 240] width 316 height 7
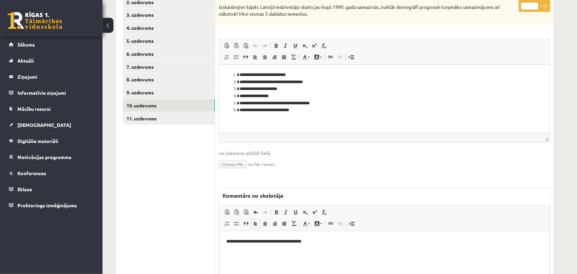
click at [287, 241] on p "**********" at bounding box center [384, 240] width 316 height 7
click at [163, 115] on link "11. uzdevums" at bounding box center [169, 118] width 92 height 13
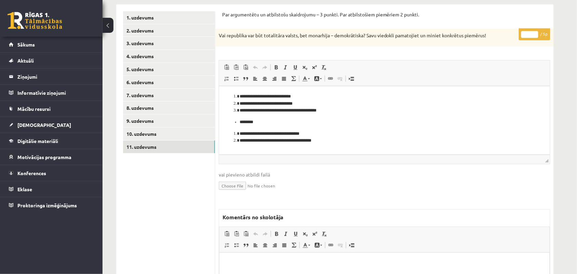
scroll to position [43, 0]
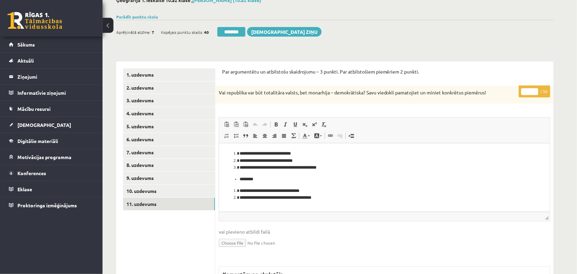
click at [534, 89] on input "*" at bounding box center [529, 91] width 17 height 7
type input "*"
click at [534, 89] on input "*" at bounding box center [529, 91] width 17 height 7
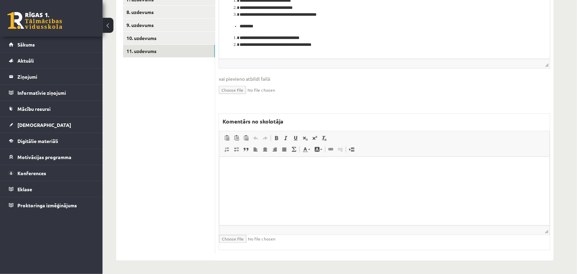
scroll to position [196, 0]
click at [238, 177] on html at bounding box center [384, 166] width 330 height 21
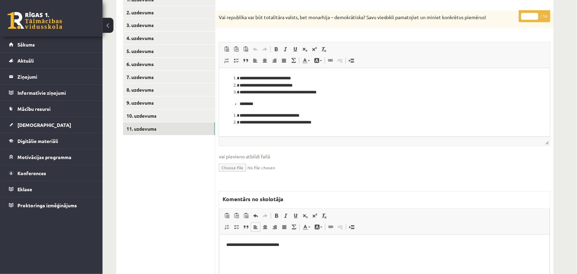
scroll to position [111, 0]
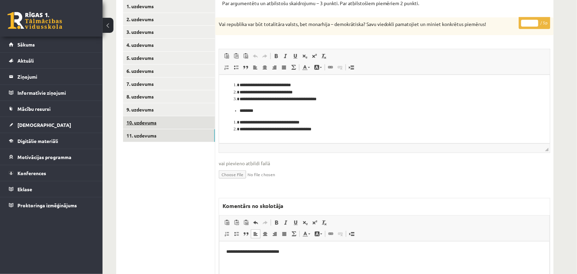
click at [154, 125] on link "10. uzdevums" at bounding box center [169, 122] width 92 height 13
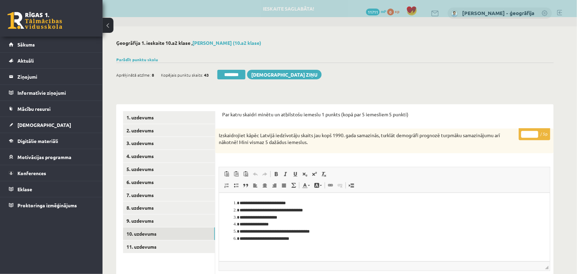
scroll to position [0, 0]
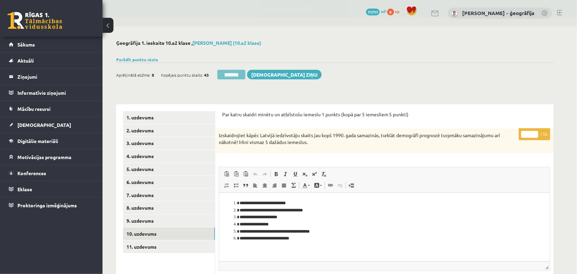
click at [233, 73] on input "********" at bounding box center [231, 75] width 28 height 10
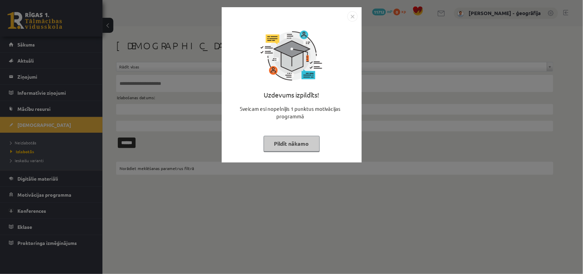
click at [277, 140] on button "Pildīt nākamo" at bounding box center [292, 144] width 56 height 16
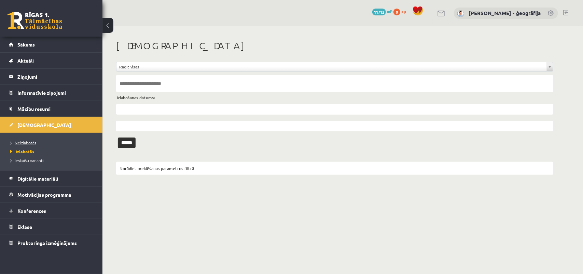
click at [24, 144] on span "Neizlabotās" at bounding box center [23, 142] width 26 height 5
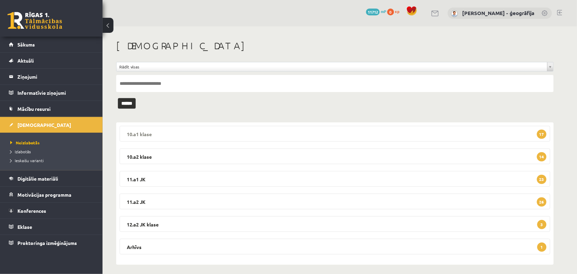
click at [195, 130] on legend "10.a1 [PERSON_NAME] 17" at bounding box center [335, 134] width 430 height 16
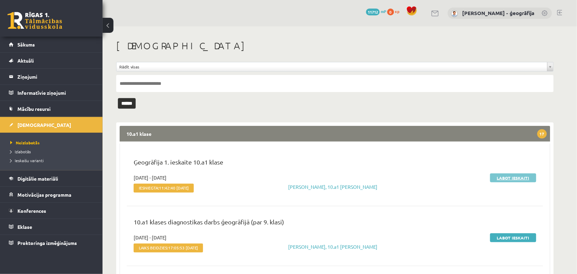
click at [499, 174] on link "Labot ieskaiti" at bounding box center [513, 177] width 46 height 9
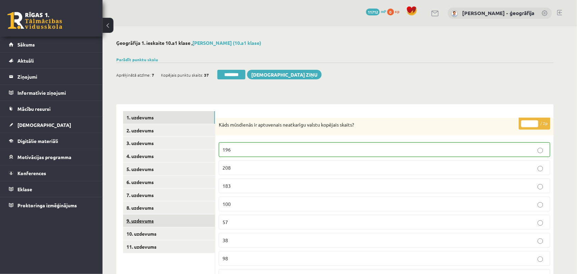
click at [141, 221] on link "9. uzdevums" at bounding box center [169, 220] width 92 height 13
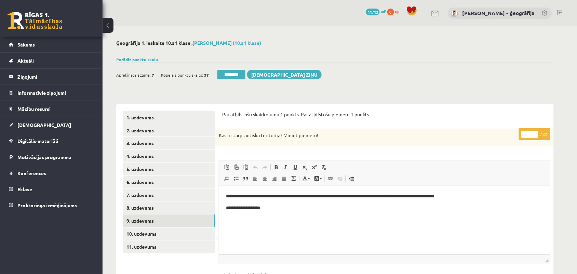
click at [532, 133] on input "*" at bounding box center [529, 134] width 17 height 7
type input "*"
click at [532, 133] on input "*" at bounding box center [529, 134] width 17 height 7
click at [182, 238] on link "10. uzdevums" at bounding box center [169, 233] width 92 height 13
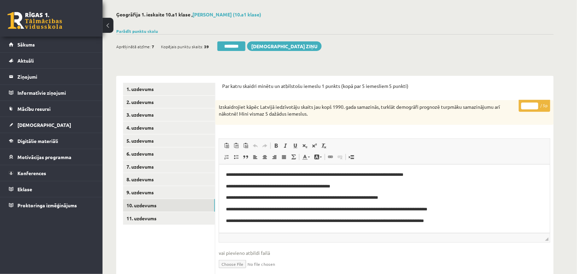
scroll to position [43, 0]
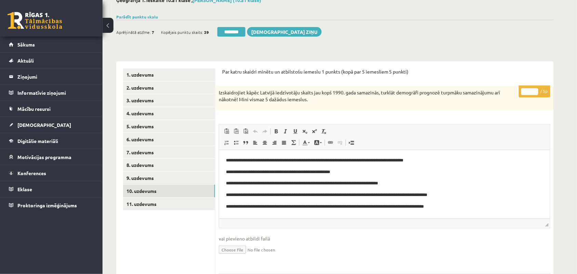
type input "*"
click at [536, 89] on input "*" at bounding box center [529, 91] width 17 height 7
drag, startPoint x: 246, startPoint y: 172, endPoint x: 347, endPoint y: 165, distance: 101.0
click at [347, 165] on body "**********" at bounding box center [383, 182] width 317 height 53
click at [347, 171] on p "**********" at bounding box center [383, 171] width 317 height 7
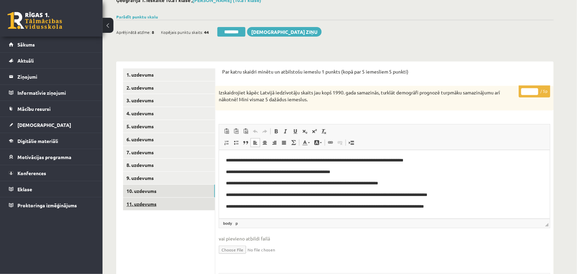
click at [149, 204] on link "11. uzdevums" at bounding box center [169, 203] width 92 height 13
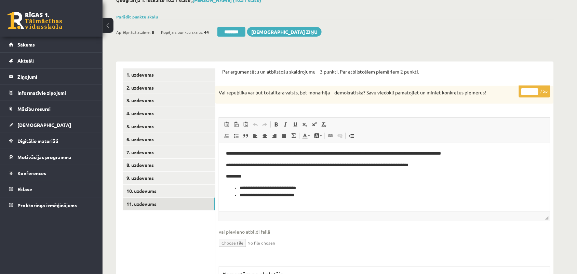
scroll to position [0, 0]
drag, startPoint x: 354, startPoint y: 152, endPoint x: 374, endPoint y: 154, distance: 20.5
click at [374, 154] on p "**********" at bounding box center [383, 153] width 317 height 7
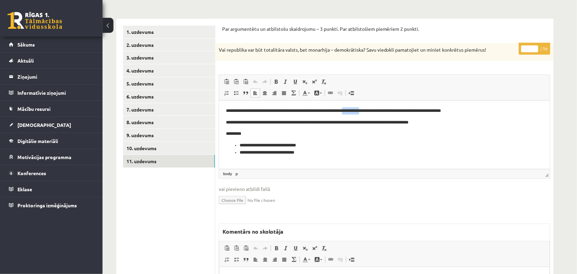
scroll to position [43, 0]
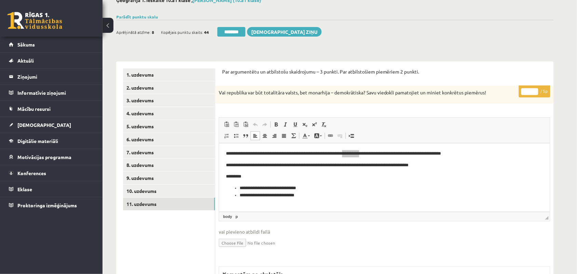
click at [534, 90] on input "*" at bounding box center [529, 91] width 17 height 7
click at [535, 93] on input "*" at bounding box center [529, 91] width 17 height 7
type input "*"
click at [535, 93] on input "*" at bounding box center [529, 91] width 17 height 7
drag, startPoint x: 285, startPoint y: 150, endPoint x: 407, endPoint y: 156, distance: 122.5
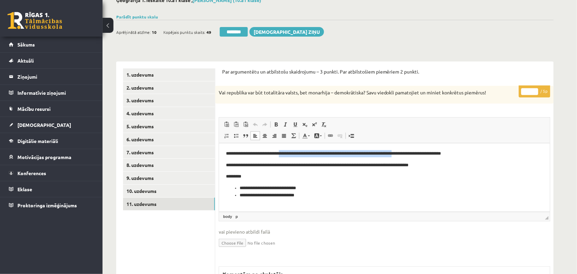
click at [407, 156] on p "**********" at bounding box center [383, 153] width 317 height 7
copy p "**********"
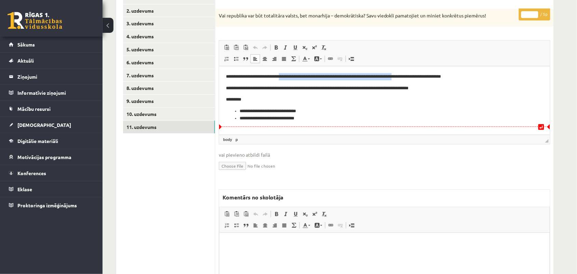
scroll to position [128, 0]
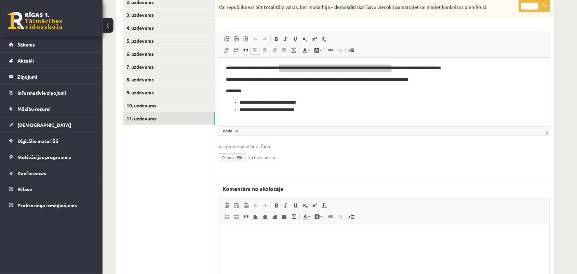
click at [265, 235] on p "Bagātinātā teksta redaktors, wiswyg-editor-47024776119440-1758051646-231" at bounding box center [384, 234] width 316 height 7
drag, startPoint x: 248, startPoint y: 230, endPoint x: 267, endPoint y: 238, distance: 20.8
click at [247, 231] on html "**********" at bounding box center [384, 234] width 330 height 21
click at [356, 231] on p "**********" at bounding box center [384, 234] width 316 height 7
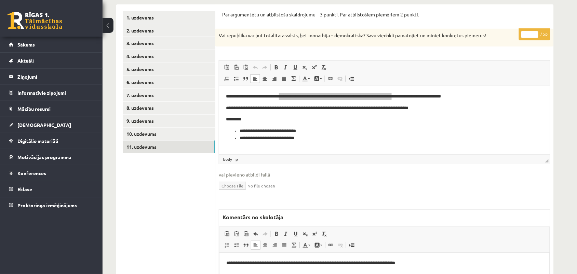
scroll to position [85, 0]
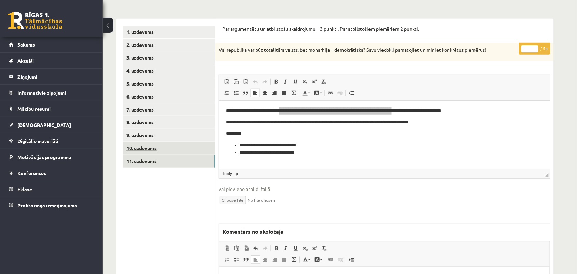
click at [149, 148] on link "10. uzdevums" at bounding box center [169, 148] width 92 height 13
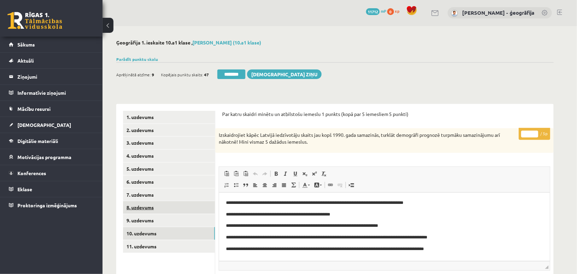
scroll to position [0, 0]
drag, startPoint x: 220, startPoint y: 76, endPoint x: 330, endPoint y: 43, distance: 114.1
click at [221, 76] on input "********" at bounding box center [231, 75] width 28 height 10
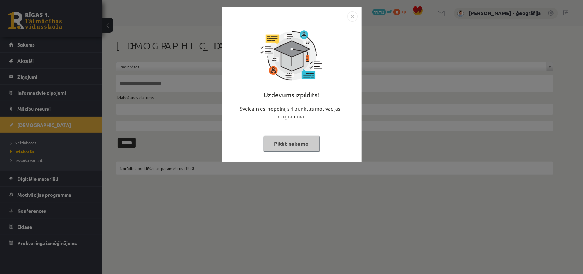
click at [286, 141] on button "Pildīt nākamo" at bounding box center [292, 144] width 56 height 16
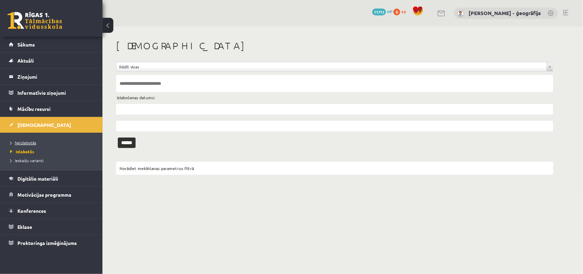
click at [45, 142] on link "Neizlabotās" at bounding box center [52, 142] width 85 height 6
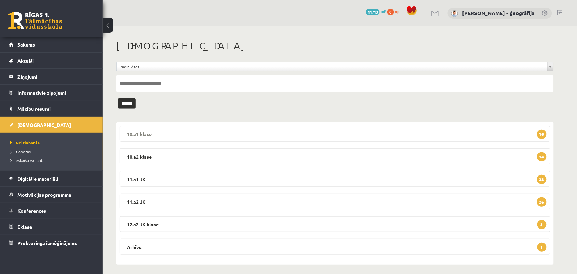
scroll to position [4, 0]
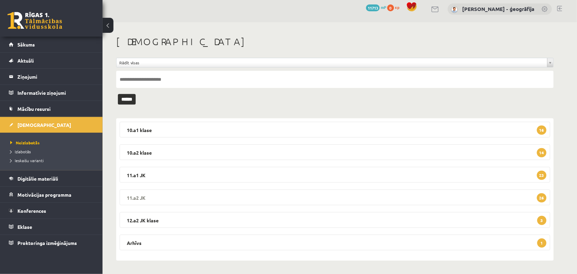
click at [197, 200] on legend "11.a2 JK 26" at bounding box center [335, 197] width 430 height 16
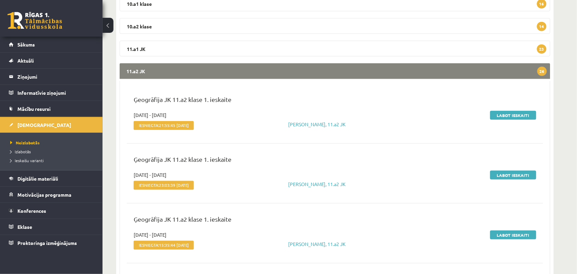
scroll to position [132, 0]
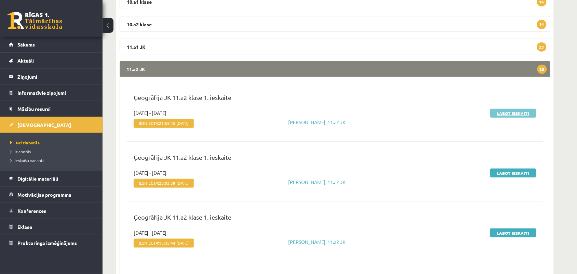
click at [505, 113] on link "Labot ieskaiti" at bounding box center [513, 113] width 46 height 9
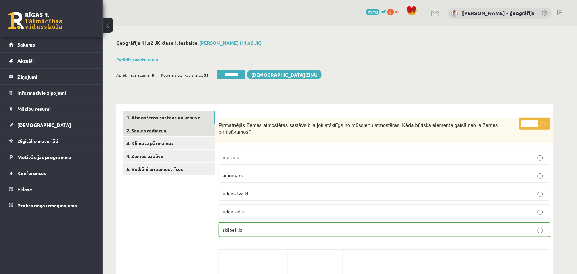
click at [178, 130] on link "2. Saules radiācija." at bounding box center [169, 130] width 92 height 13
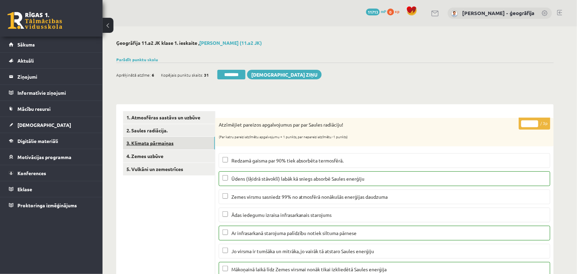
click at [148, 141] on link "3. Klimata pārmaiņas" at bounding box center [169, 143] width 92 height 13
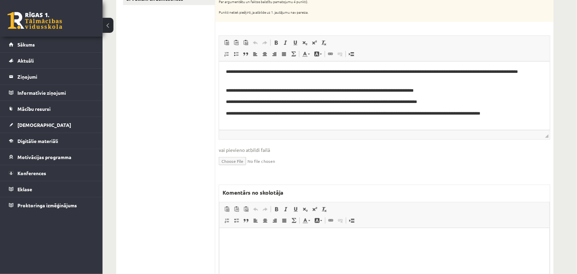
scroll to position [171, 0]
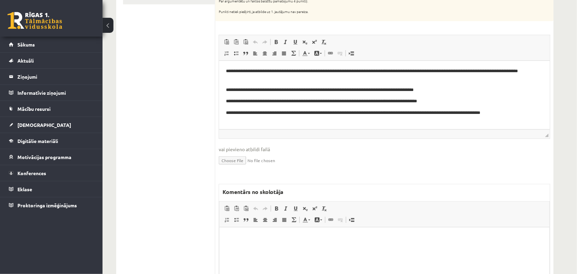
click at [245, 235] on p "Bagātinātā teksta redaktors, wiswyg-editor-47025096093560-1758051850-36" at bounding box center [384, 237] width 316 height 7
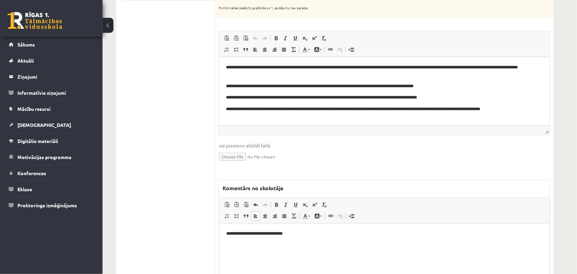
scroll to position [213, 0]
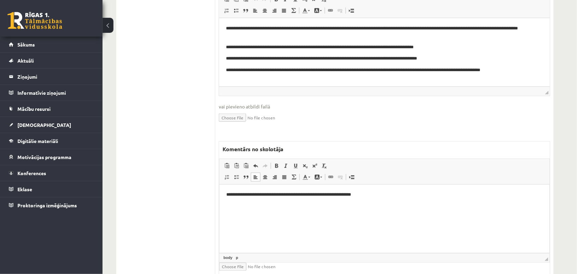
click at [320, 196] on p "**********" at bounding box center [384, 194] width 316 height 7
click at [359, 194] on p "**********" at bounding box center [384, 194] width 316 height 7
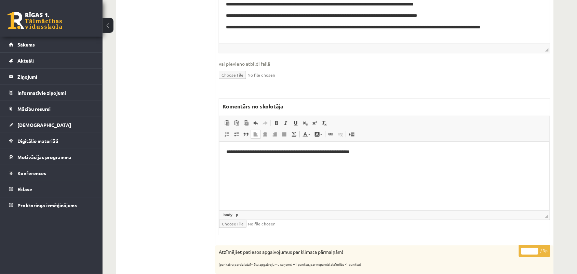
scroll to position [0, 0]
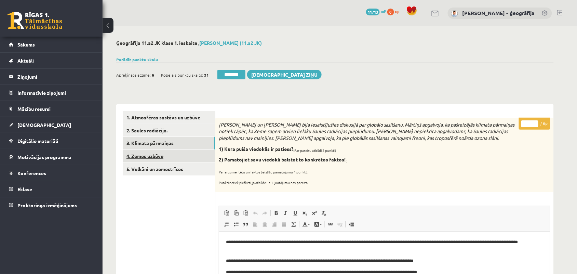
click at [153, 156] on link "4. Zemes uzbūve" at bounding box center [169, 156] width 92 height 13
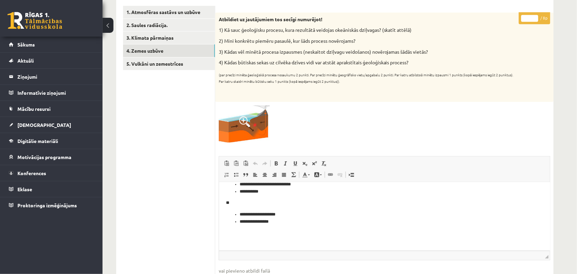
scroll to position [85, 0]
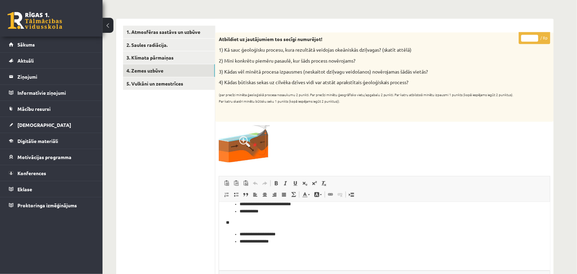
click at [532, 36] on input "*" at bounding box center [529, 38] width 17 height 7
type input "*"
click at [534, 39] on input "*" at bounding box center [529, 38] width 17 height 7
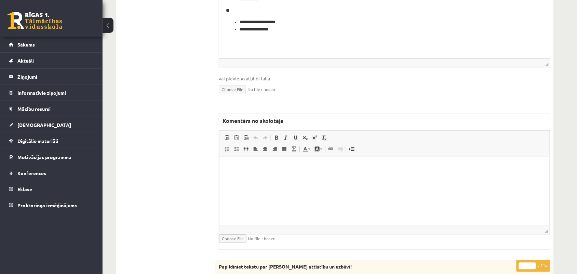
scroll to position [299, 0]
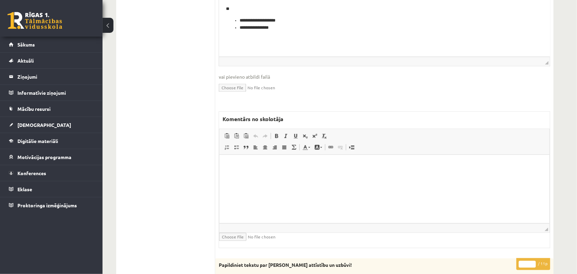
click at [260, 175] on html at bounding box center [384, 164] width 330 height 21
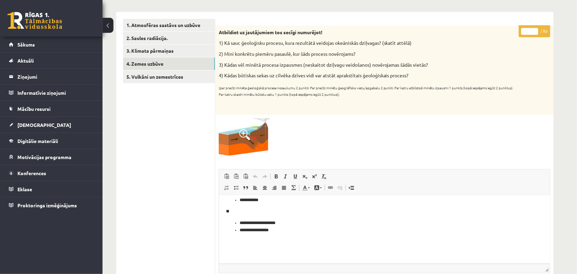
scroll to position [85, 0]
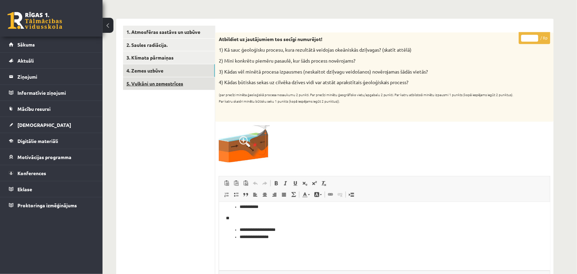
click at [151, 82] on link "5. Vulkāni un zemestrīces" at bounding box center [169, 83] width 92 height 13
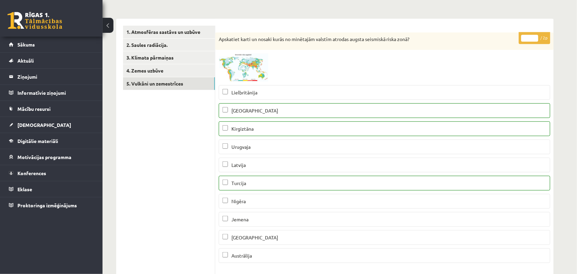
scroll to position [0, 0]
click at [534, 35] on input "*" at bounding box center [529, 38] width 17 height 7
type input "*"
click at [535, 35] on input "*" at bounding box center [529, 38] width 17 height 7
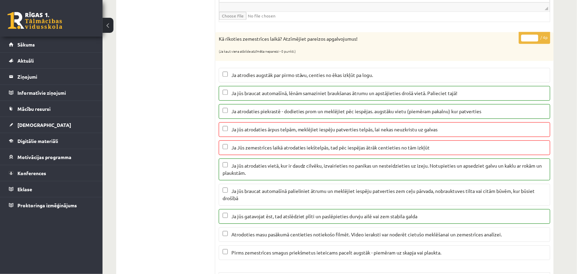
scroll to position [470, 0]
click at [528, 40] on input "*" at bounding box center [529, 38] width 17 height 7
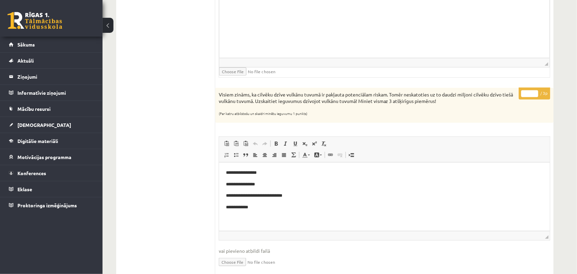
scroll to position [811, 0]
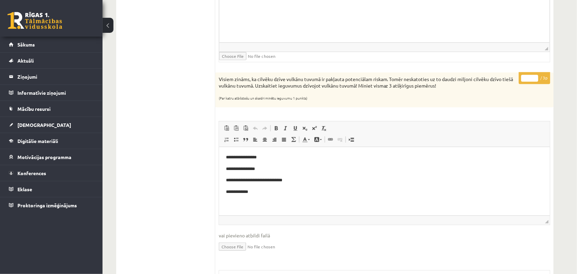
type input "*"
click at [536, 80] on input "*" at bounding box center [529, 78] width 17 height 7
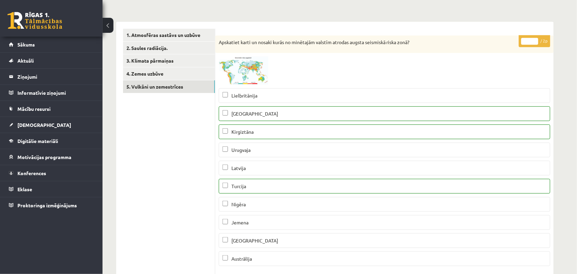
scroll to position [0, 0]
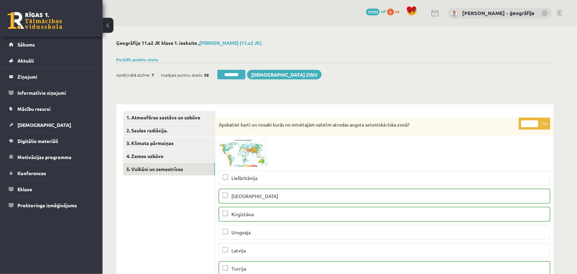
click at [159, 155] on link "4. Zemes uzbūve" at bounding box center [169, 156] width 92 height 13
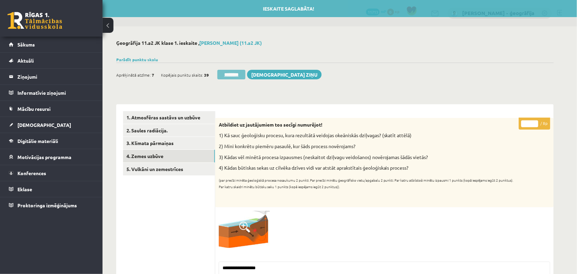
click at [227, 74] on input "********" at bounding box center [231, 75] width 28 height 10
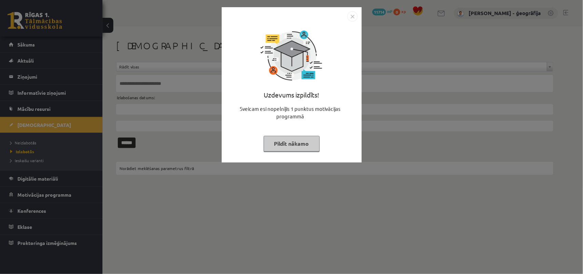
click at [289, 139] on button "Pildīt nākamo" at bounding box center [292, 144] width 56 height 16
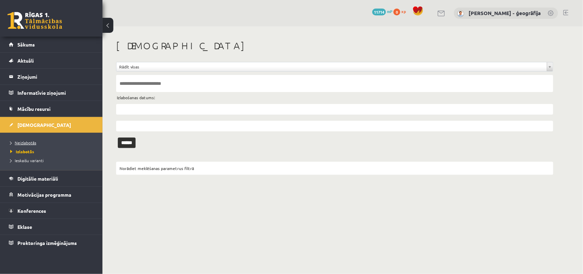
click at [32, 141] on span "Neizlabotās" at bounding box center [23, 142] width 26 height 5
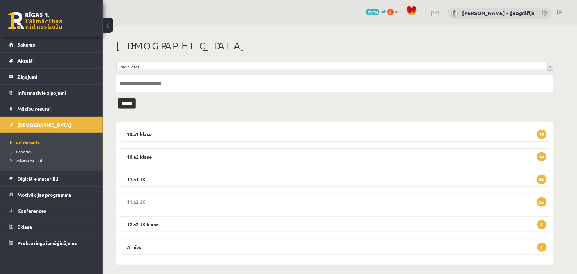
click at [208, 207] on legend "11.a2 JK 25" at bounding box center [335, 201] width 430 height 16
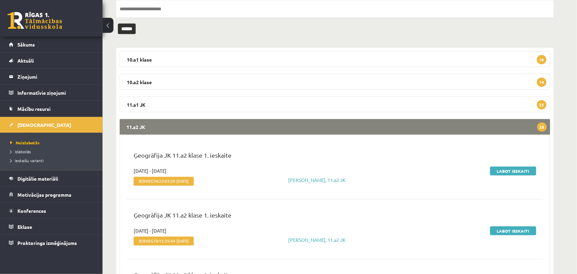
scroll to position [85, 0]
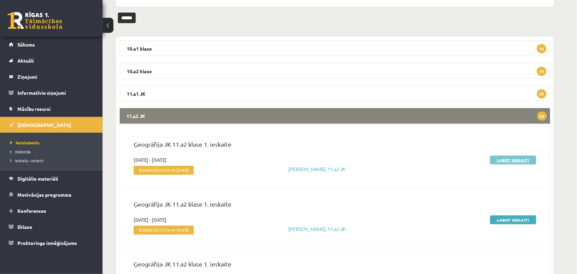
click at [499, 160] on link "Labot ieskaiti" at bounding box center [513, 159] width 46 height 9
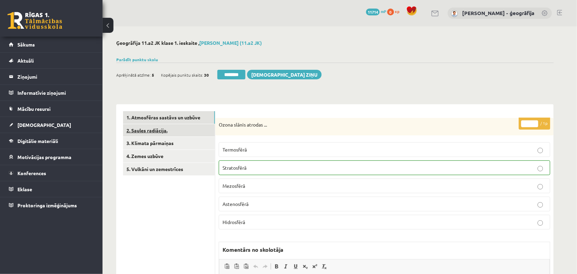
click at [162, 130] on link "2. Saules radiācija." at bounding box center [169, 130] width 92 height 13
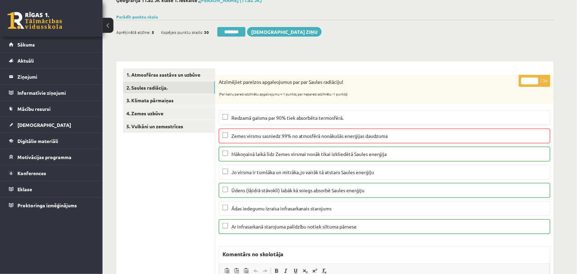
type input "*"
click at [533, 81] on input "*" at bounding box center [529, 81] width 17 height 7
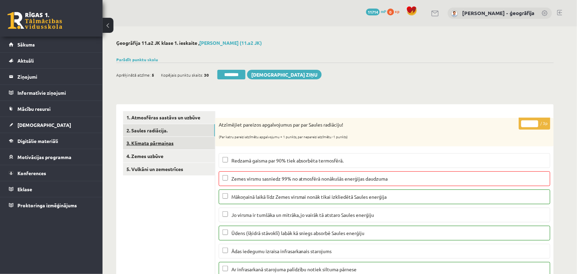
click at [167, 140] on link "3. Klimata pārmaiņas" at bounding box center [169, 143] width 92 height 13
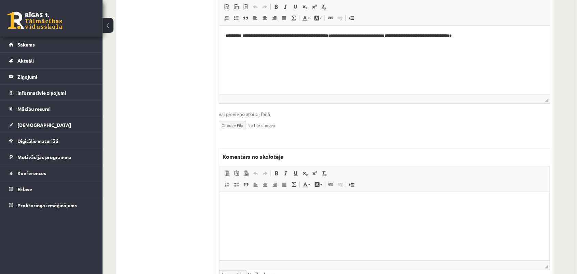
scroll to position [213, 0]
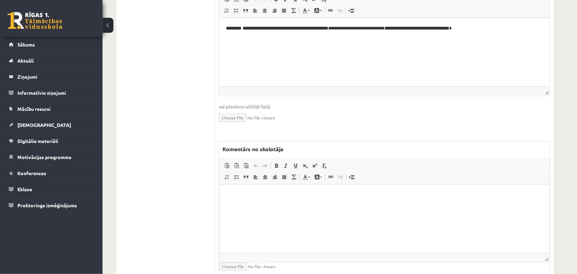
click at [230, 205] on html at bounding box center [384, 194] width 330 height 21
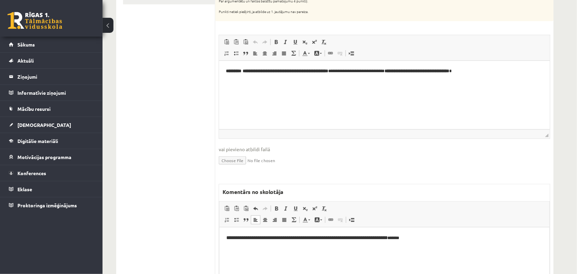
scroll to position [0, 0]
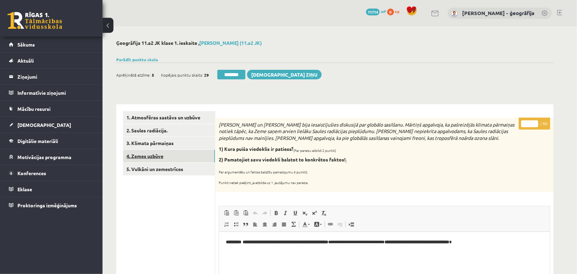
click at [164, 161] on link "4. Zemes uzbūve" at bounding box center [169, 156] width 92 height 13
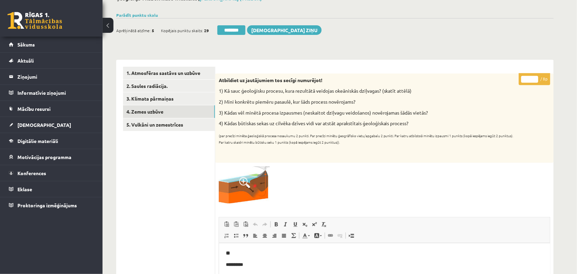
scroll to position [43, 0]
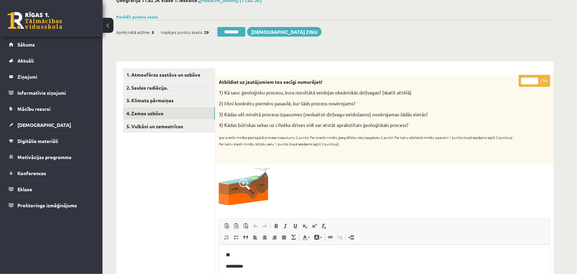
type input "*"
click at [534, 78] on input "*" at bounding box center [529, 81] width 17 height 7
click at [154, 127] on link "5. Vulkāni un zemestrīces" at bounding box center [169, 126] width 92 height 13
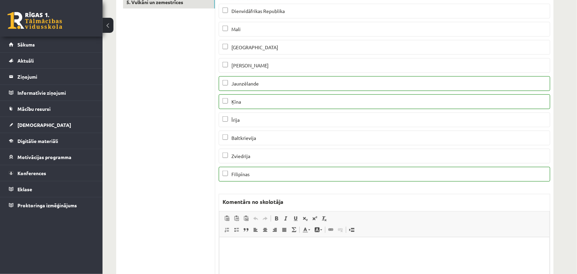
scroll to position [0, 0]
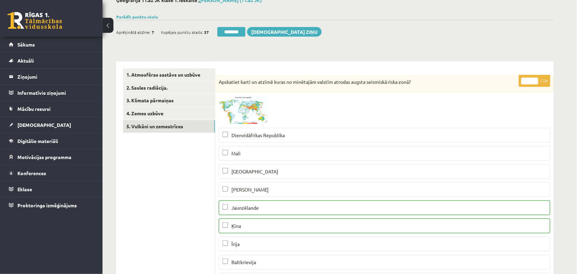
click at [533, 81] on input "*" at bounding box center [529, 81] width 17 height 7
type input "*"
click at [533, 81] on input "*" at bounding box center [529, 81] width 17 height 7
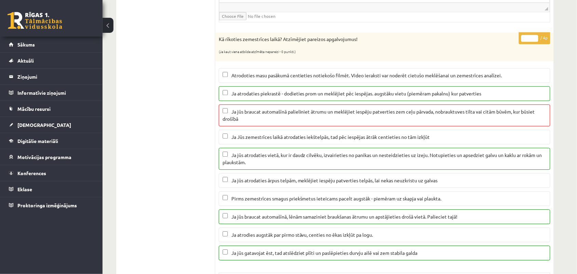
click at [535, 42] on input "*" at bounding box center [529, 38] width 17 height 7
type input "*"
click at [535, 42] on input "*" at bounding box center [529, 38] width 17 height 7
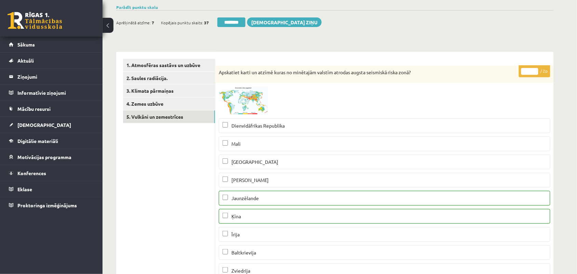
scroll to position [43, 0]
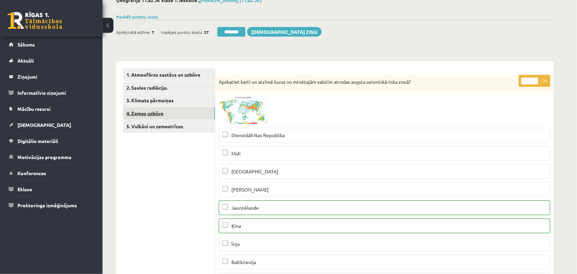
click at [138, 111] on link "4. Zemes uzbūve" at bounding box center [169, 113] width 92 height 13
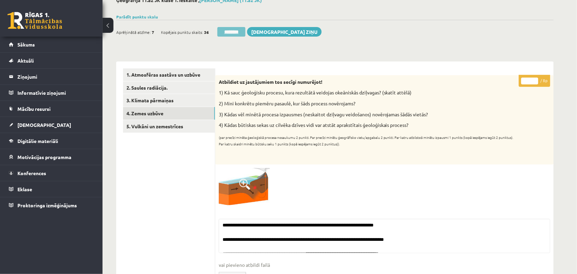
click at [231, 33] on input "********" at bounding box center [231, 32] width 28 height 10
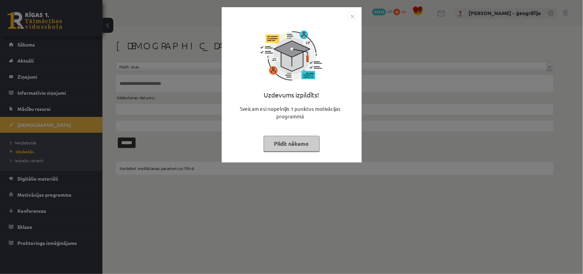
click at [289, 142] on button "Pildīt nākamo" at bounding box center [292, 144] width 56 height 16
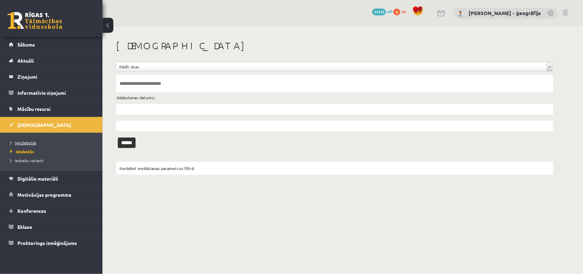
click at [37, 142] on link "Neizlabotās" at bounding box center [52, 142] width 85 height 6
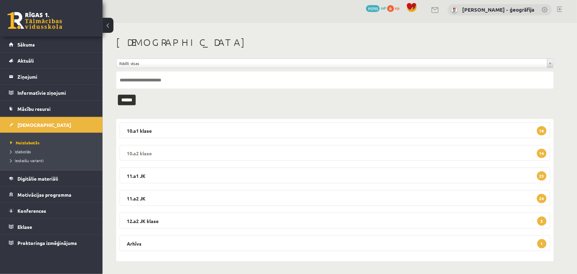
scroll to position [4, 0]
